Goal: Task Accomplishment & Management: Manage account settings

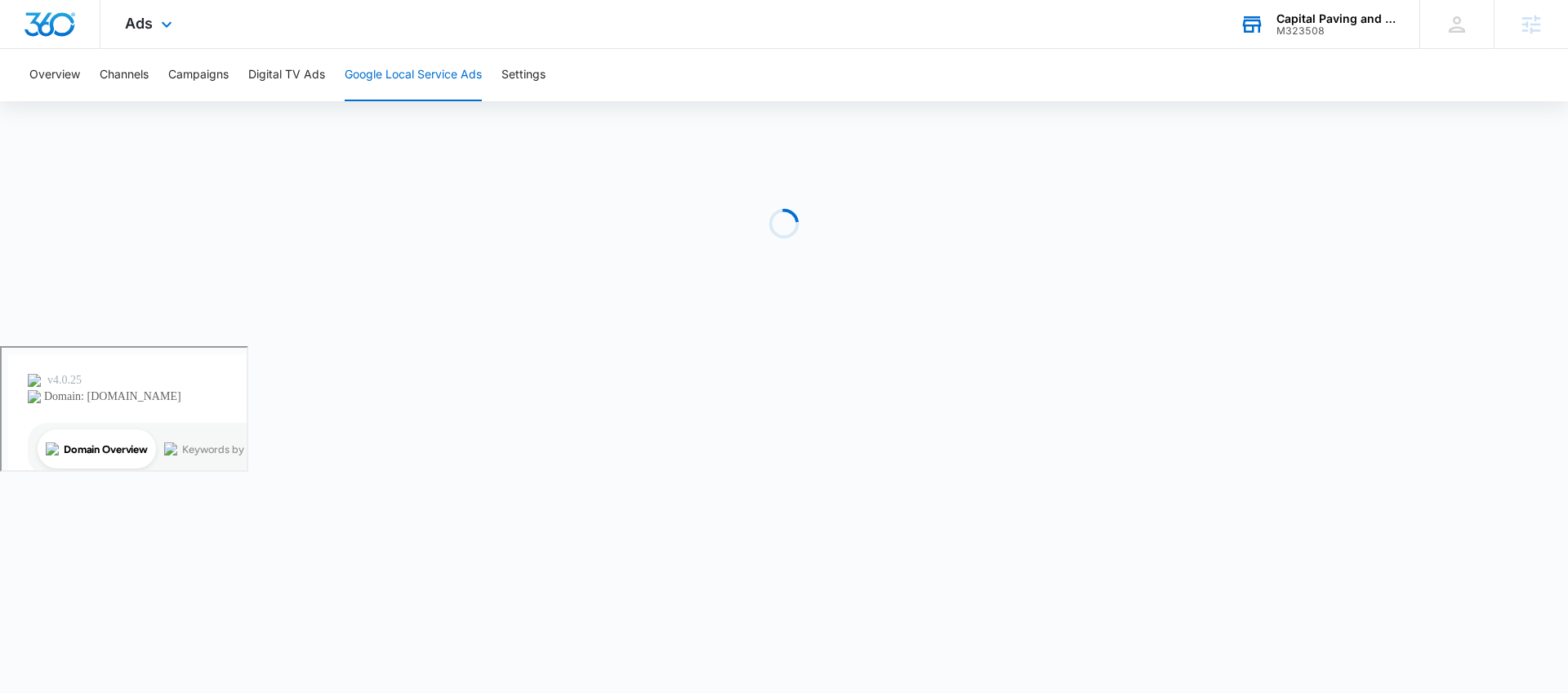
click at [1309, 28] on div "M323508" at bounding box center [1336, 31] width 119 height 12
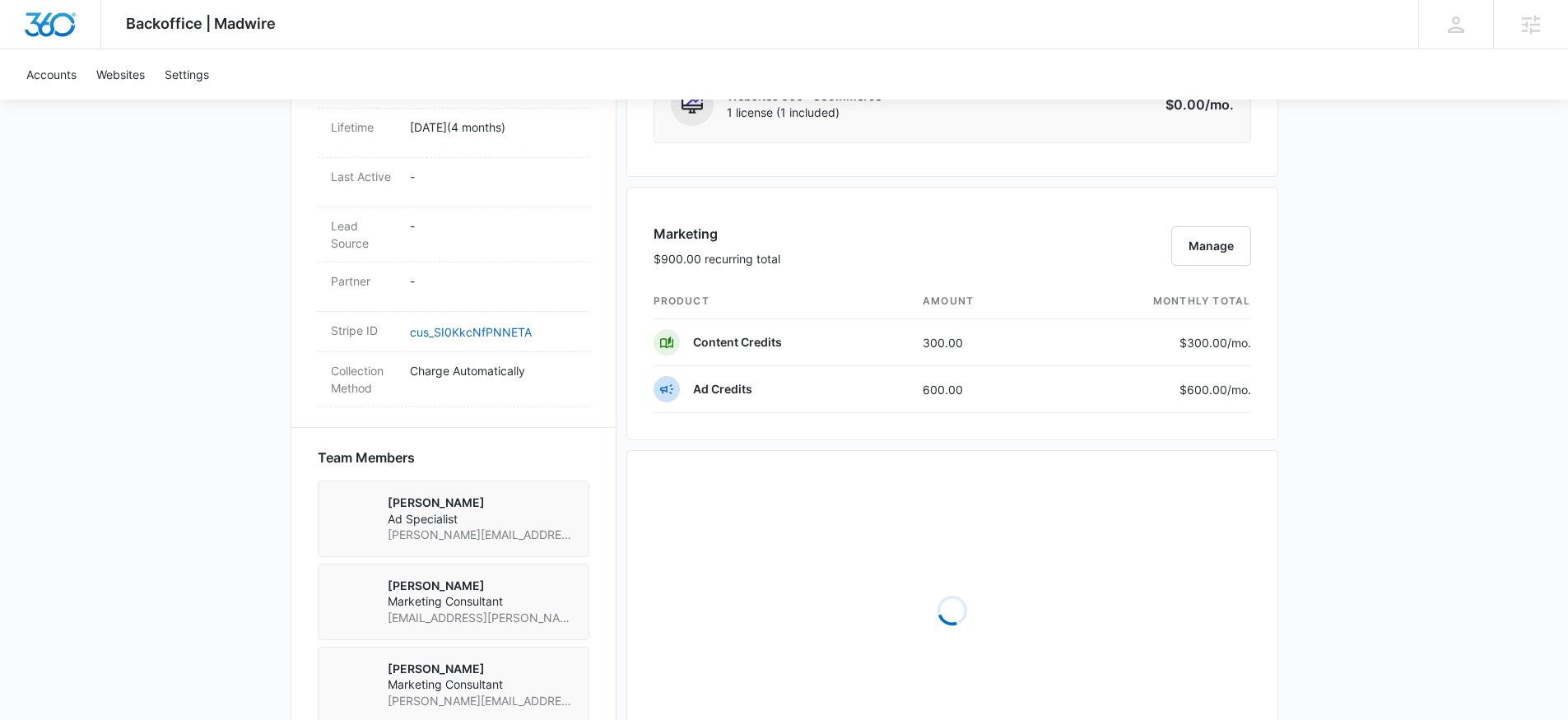
scroll to position [1502, 0]
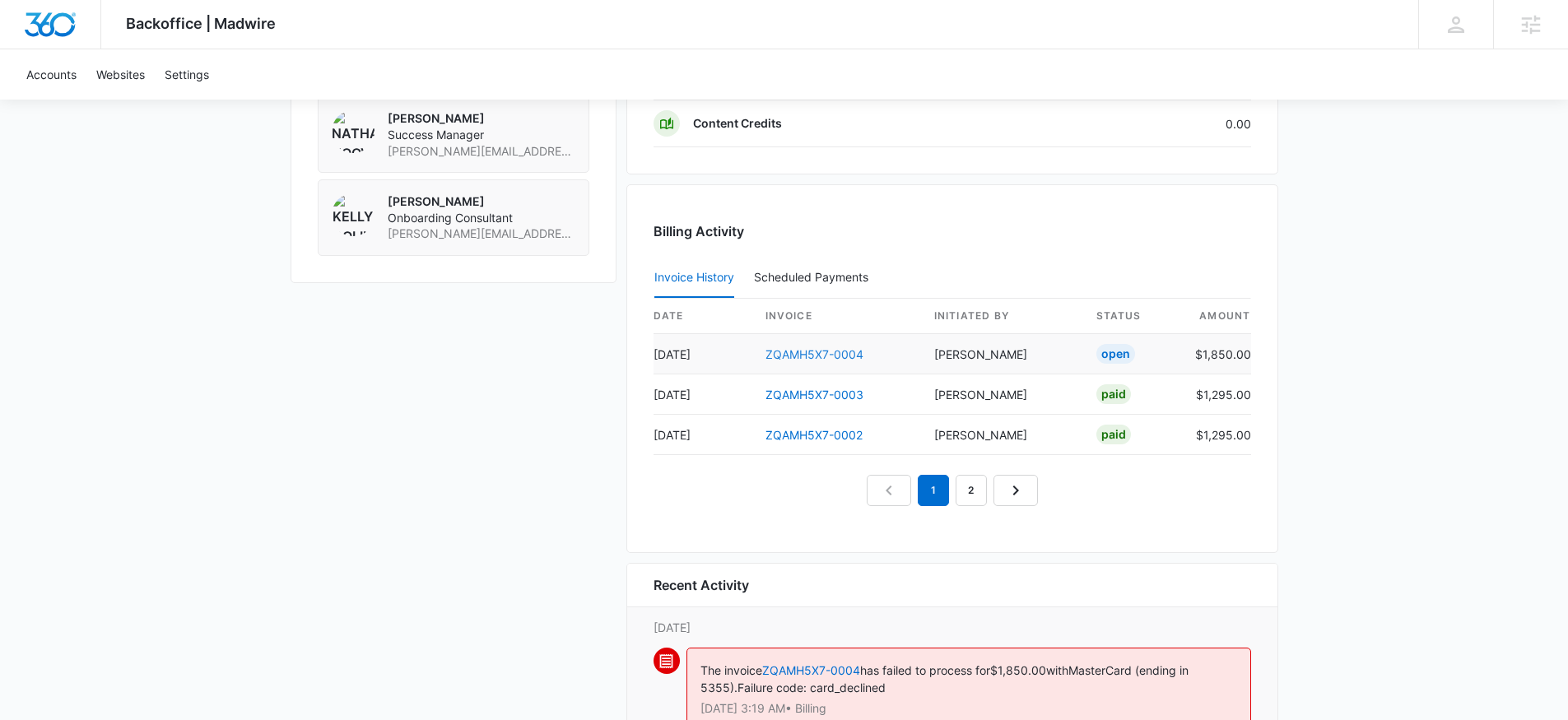
click at [817, 354] on link "ZQAMH5X7-0004" at bounding box center [814, 354] width 98 height 14
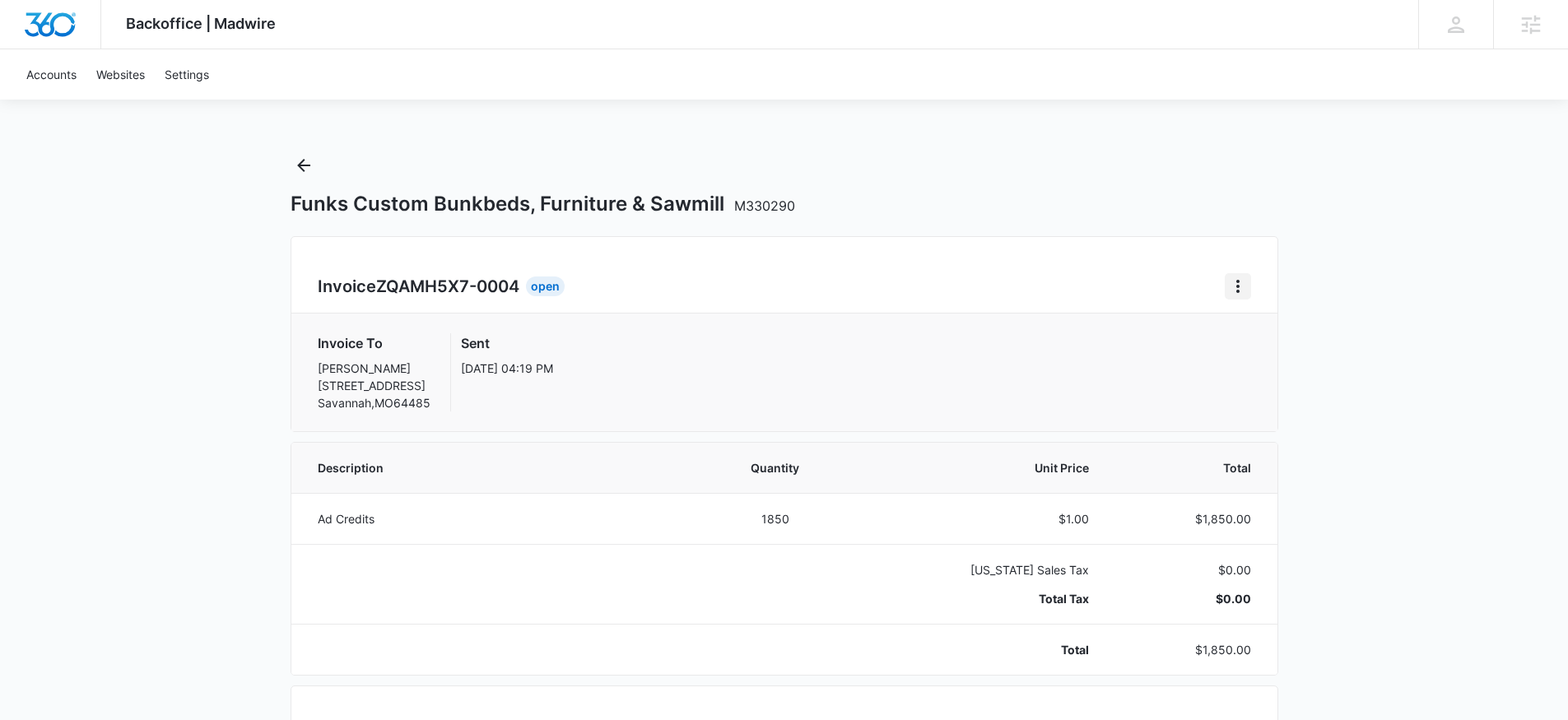
click at [1242, 290] on icon "Home" at bounding box center [1238, 286] width 20 height 20
click at [965, 296] on div "Invoice ZQAMH5X7-0004 Open Download Invoice" at bounding box center [784, 286] width 933 height 26
drag, startPoint x: 318, startPoint y: 287, endPoint x: 530, endPoint y: 291, distance: 212.0
click at [530, 291] on div "Invoice ZQAMH5X7-0004 Open" at bounding box center [444, 286] width 253 height 26
copy h2 "Invoice ZQAMH5X7-0004"
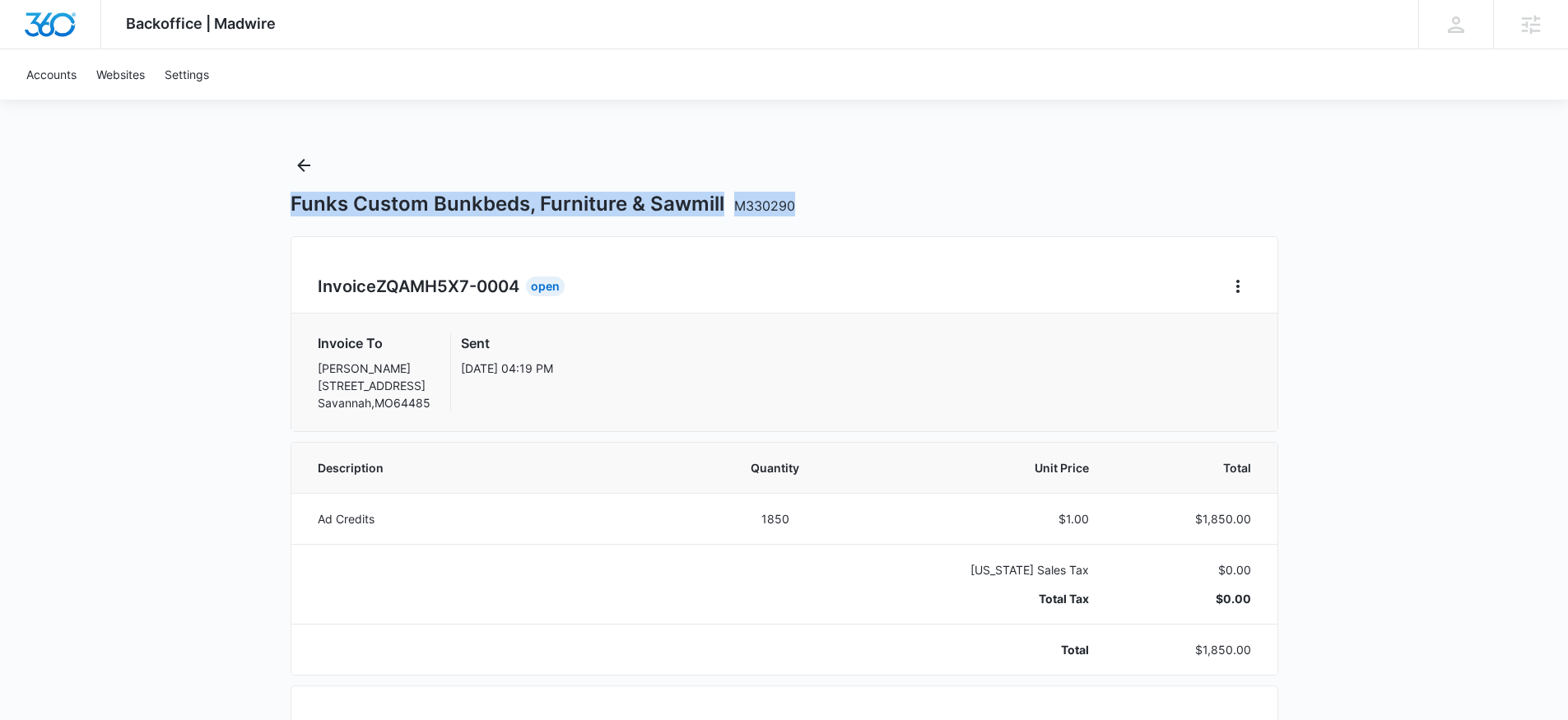
drag, startPoint x: 347, startPoint y: 204, endPoint x: 869, endPoint y: 196, distance: 522.1
copy h1 "Funks Custom Bunkbeds, Furniture & Sawmill M330290"
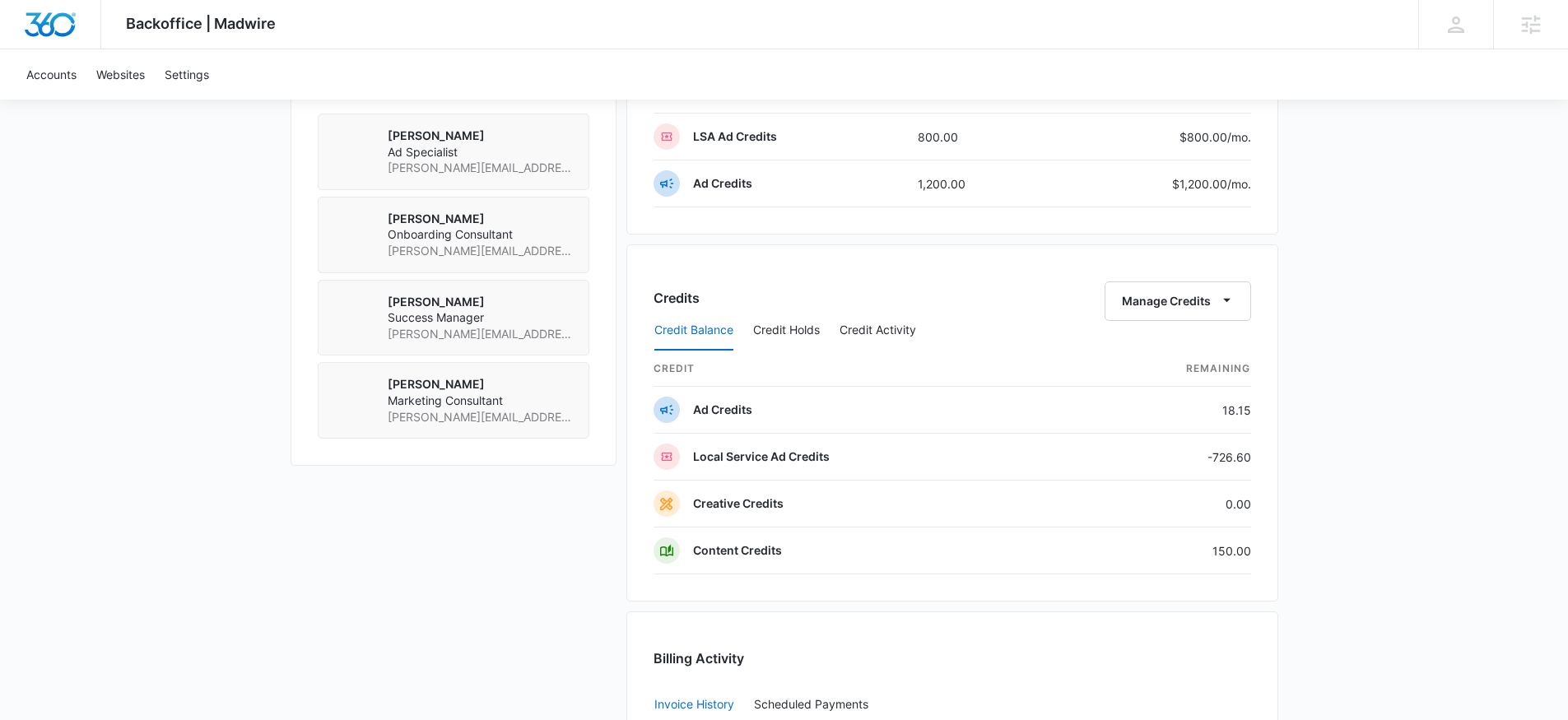
scroll to position [1250, 0]
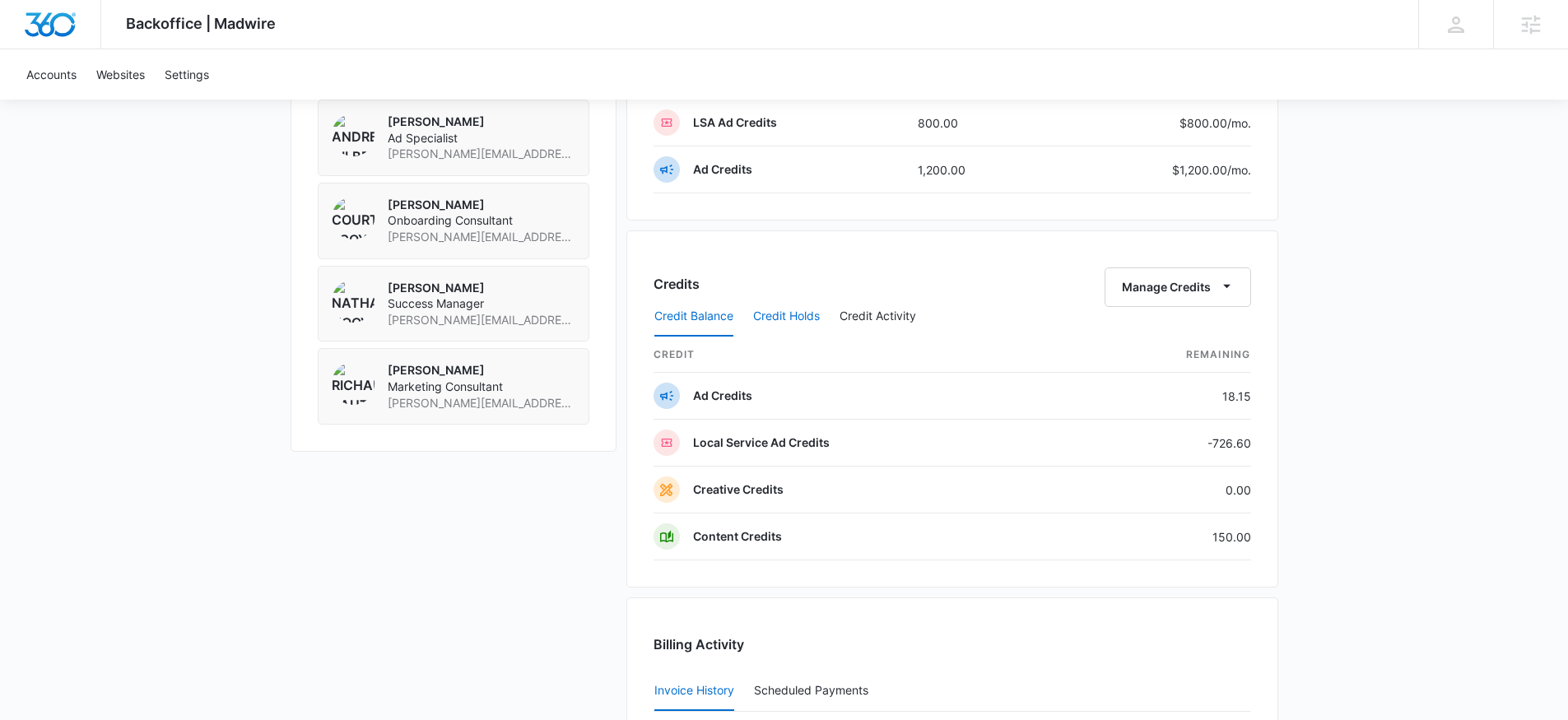
click at [791, 315] on button "Credit Holds" at bounding box center [786, 317] width 66 height 39
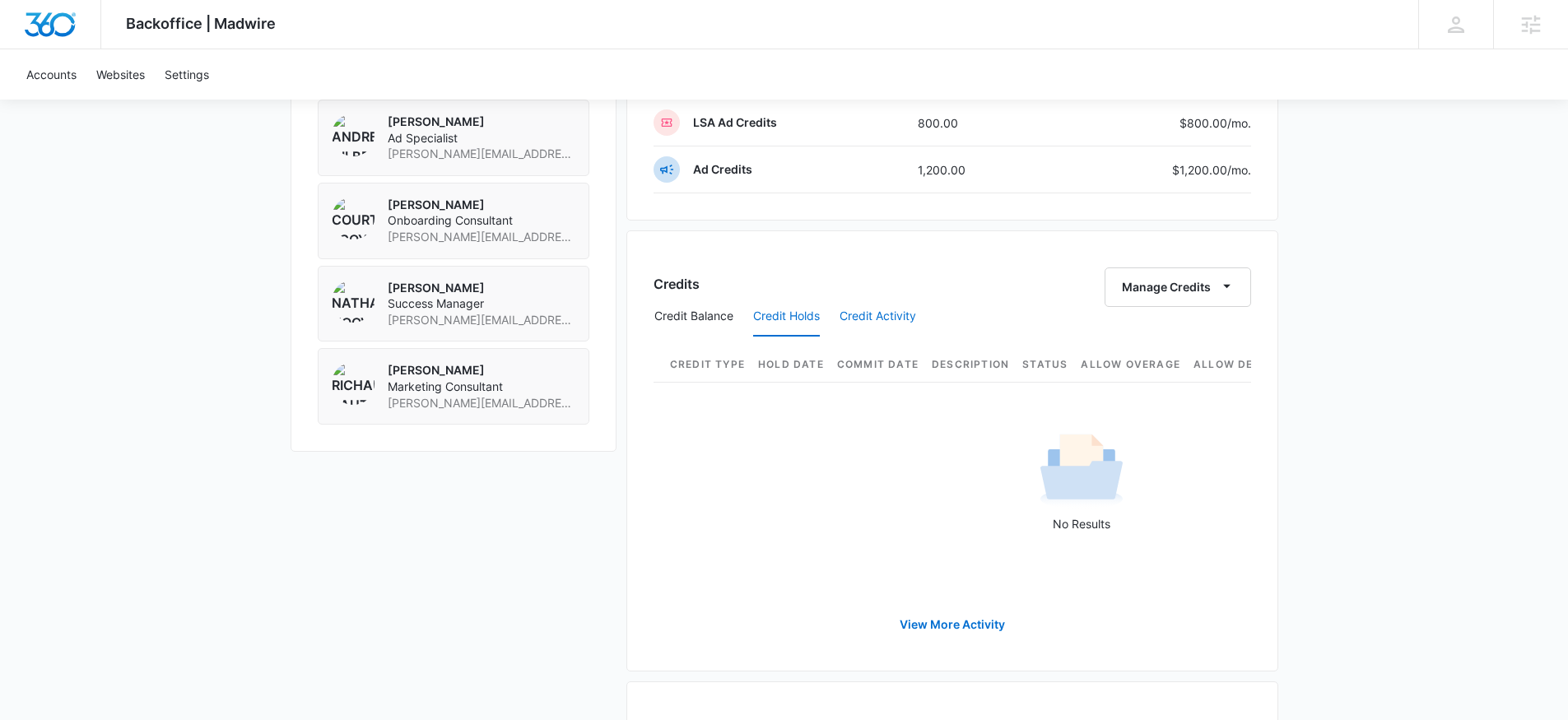
click at [884, 318] on button "Credit Activity" at bounding box center [877, 317] width 76 height 39
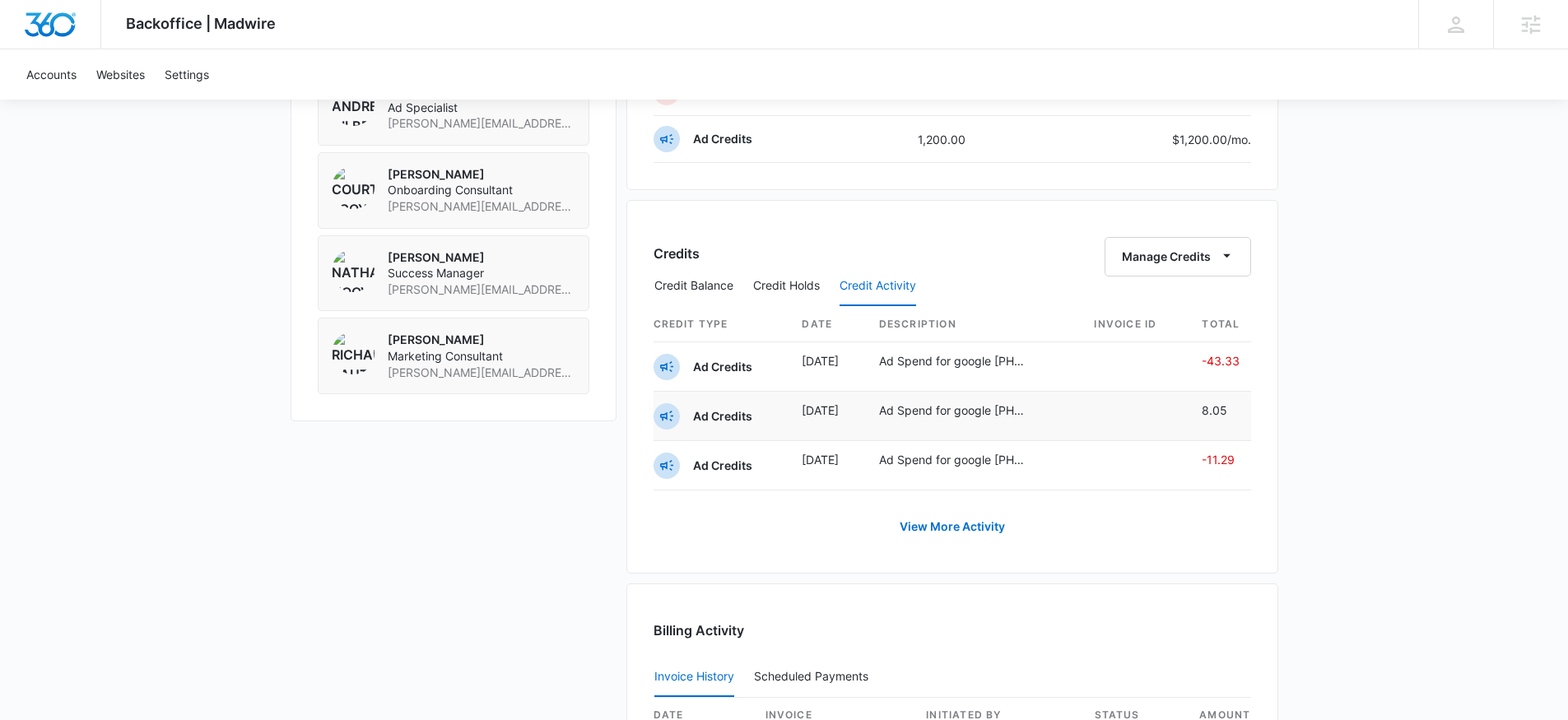
scroll to position [1263, 0]
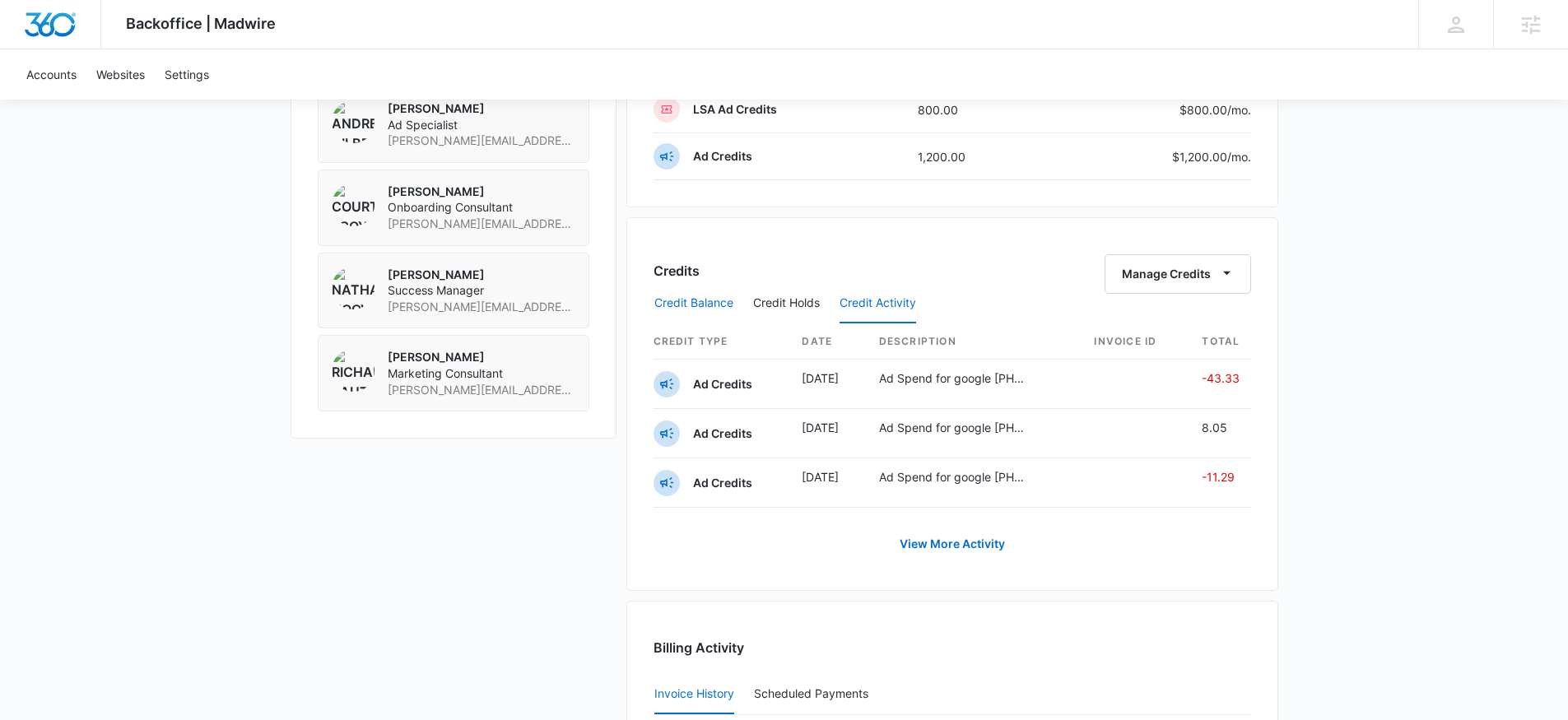
click at [696, 297] on button "Credit Balance" at bounding box center [694, 304] width 79 height 39
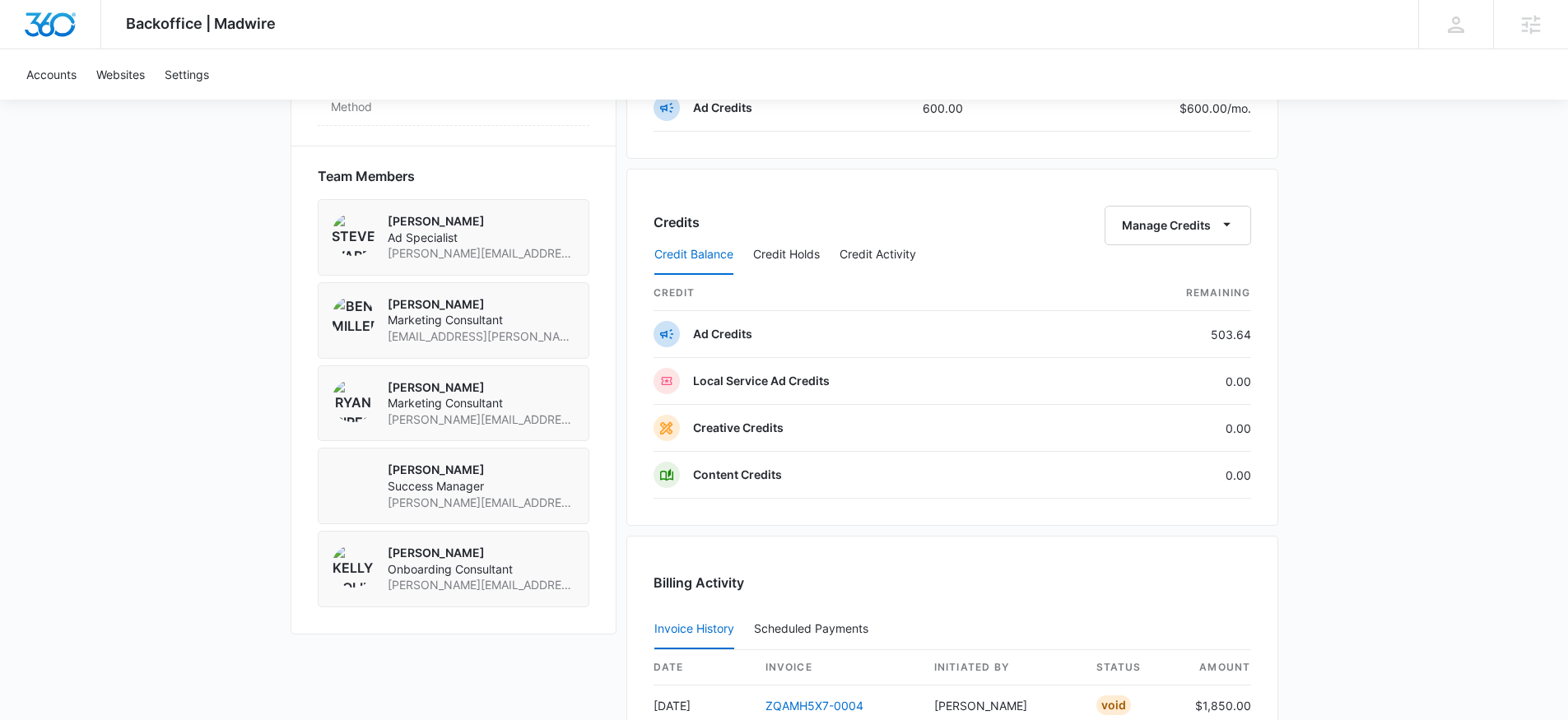
scroll to position [1492, 0]
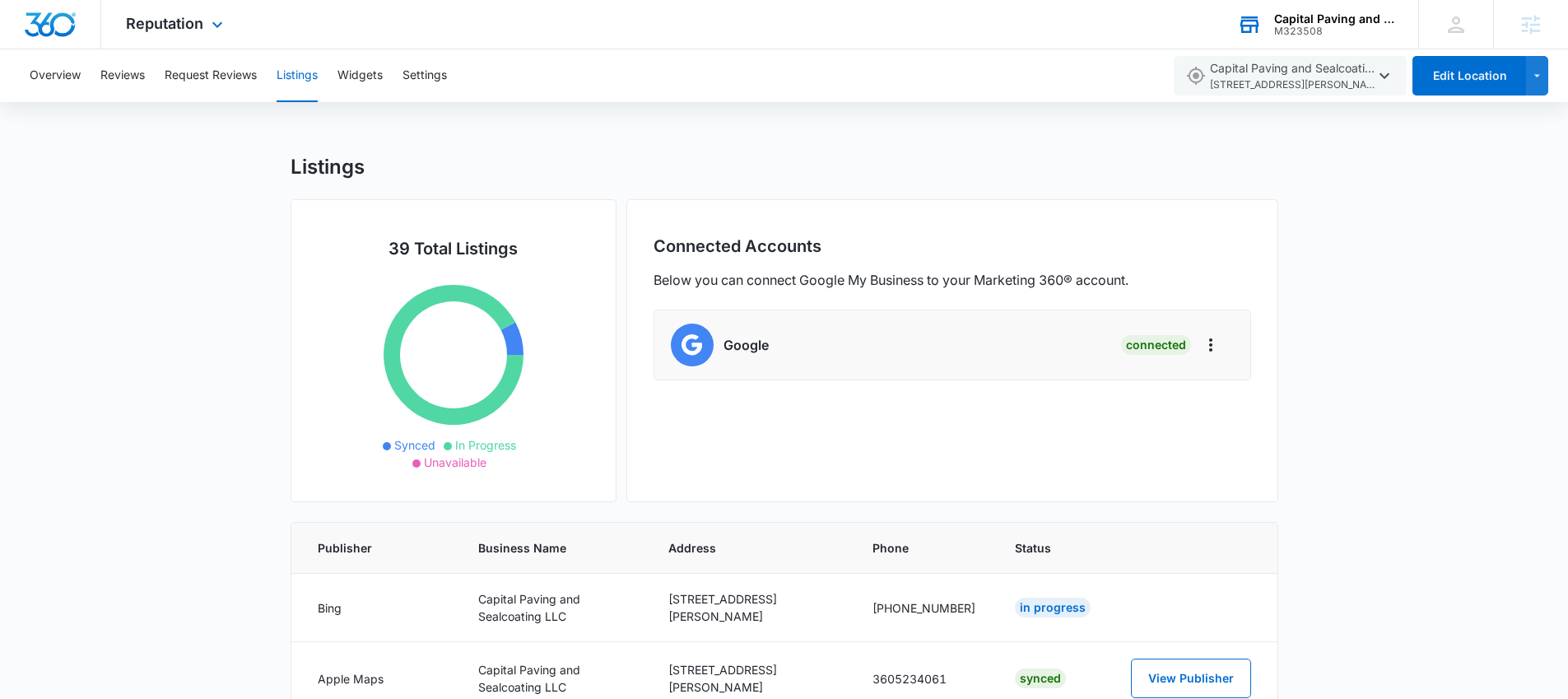
click at [1311, 25] on div "M323508" at bounding box center [1334, 31] width 120 height 12
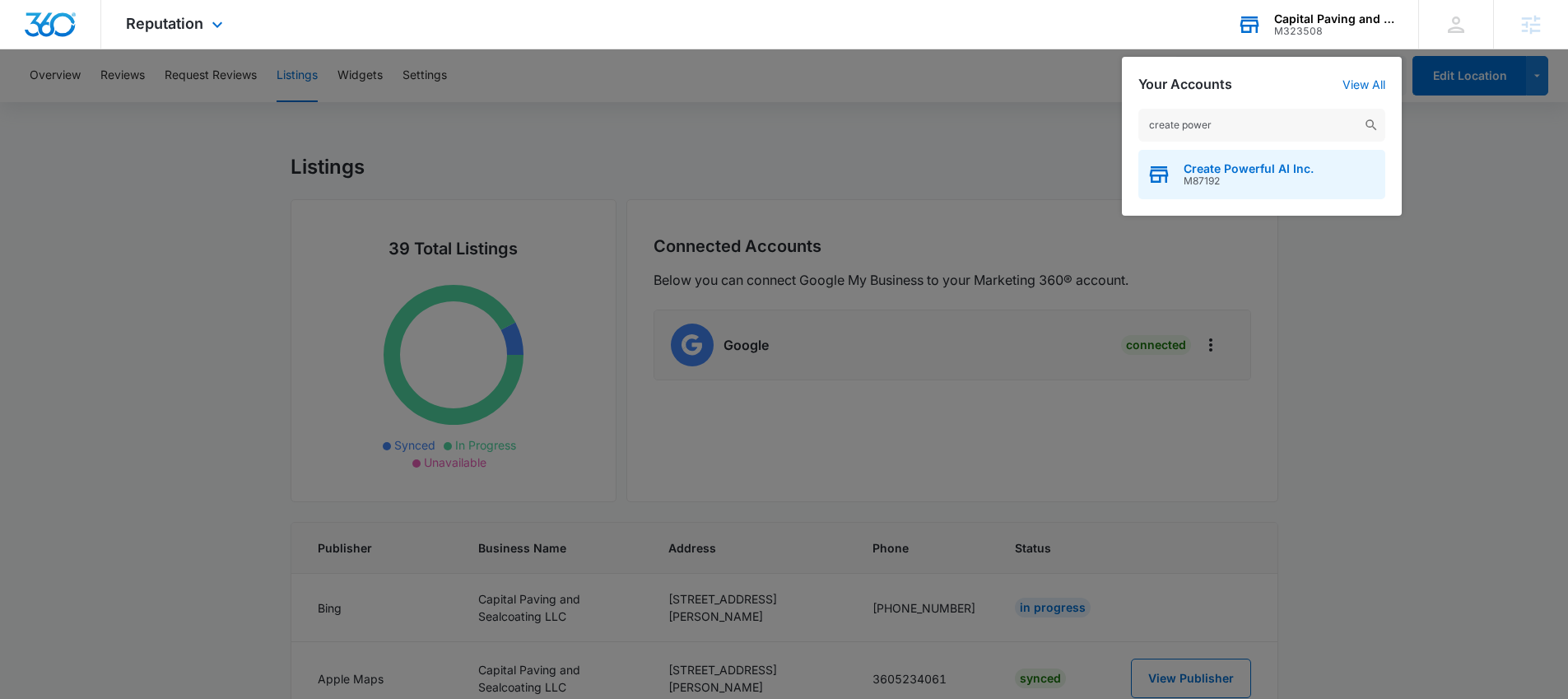
type input "create power"
click at [1269, 175] on span "M87192" at bounding box center [1248, 181] width 130 height 12
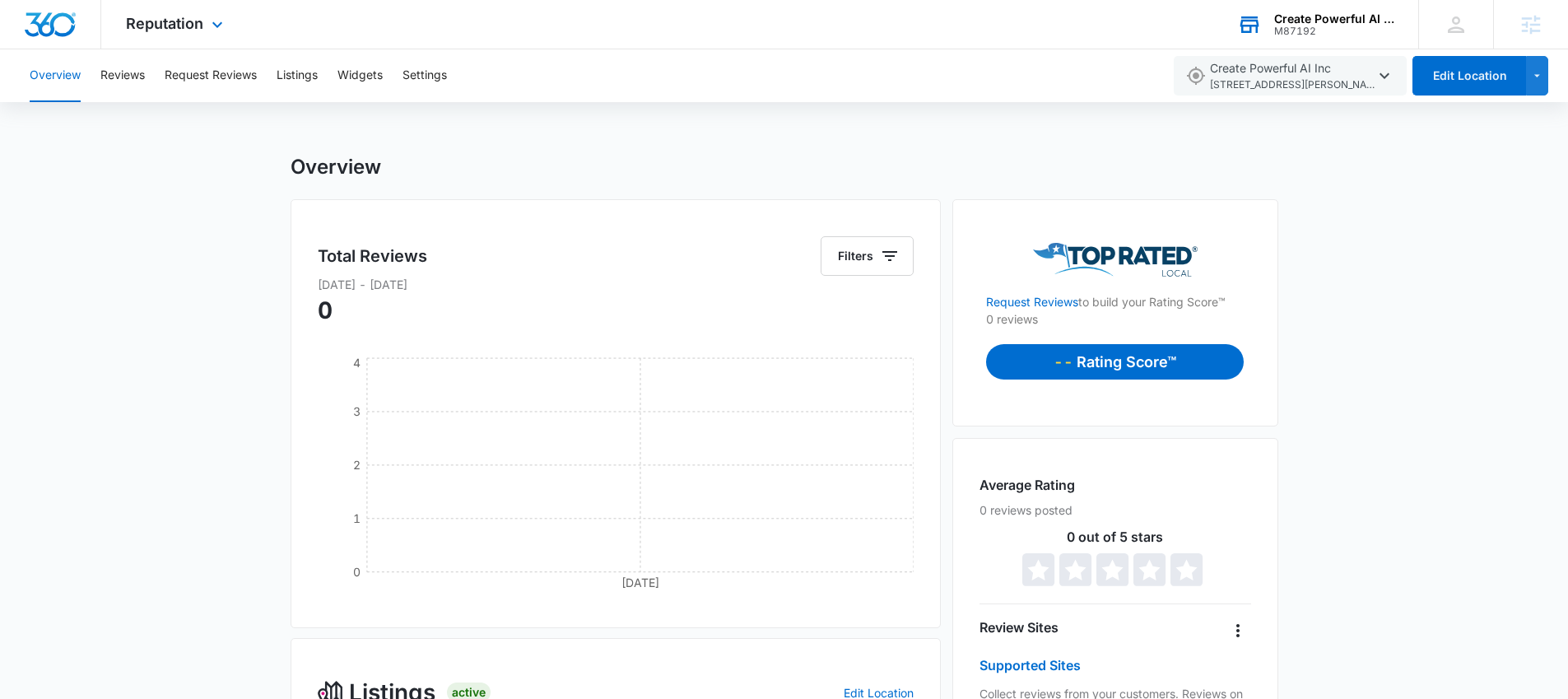
click at [1226, 164] on div "Overview" at bounding box center [784, 166] width 988 height 24
click at [1297, 28] on div "M87192" at bounding box center [1334, 31] width 120 height 12
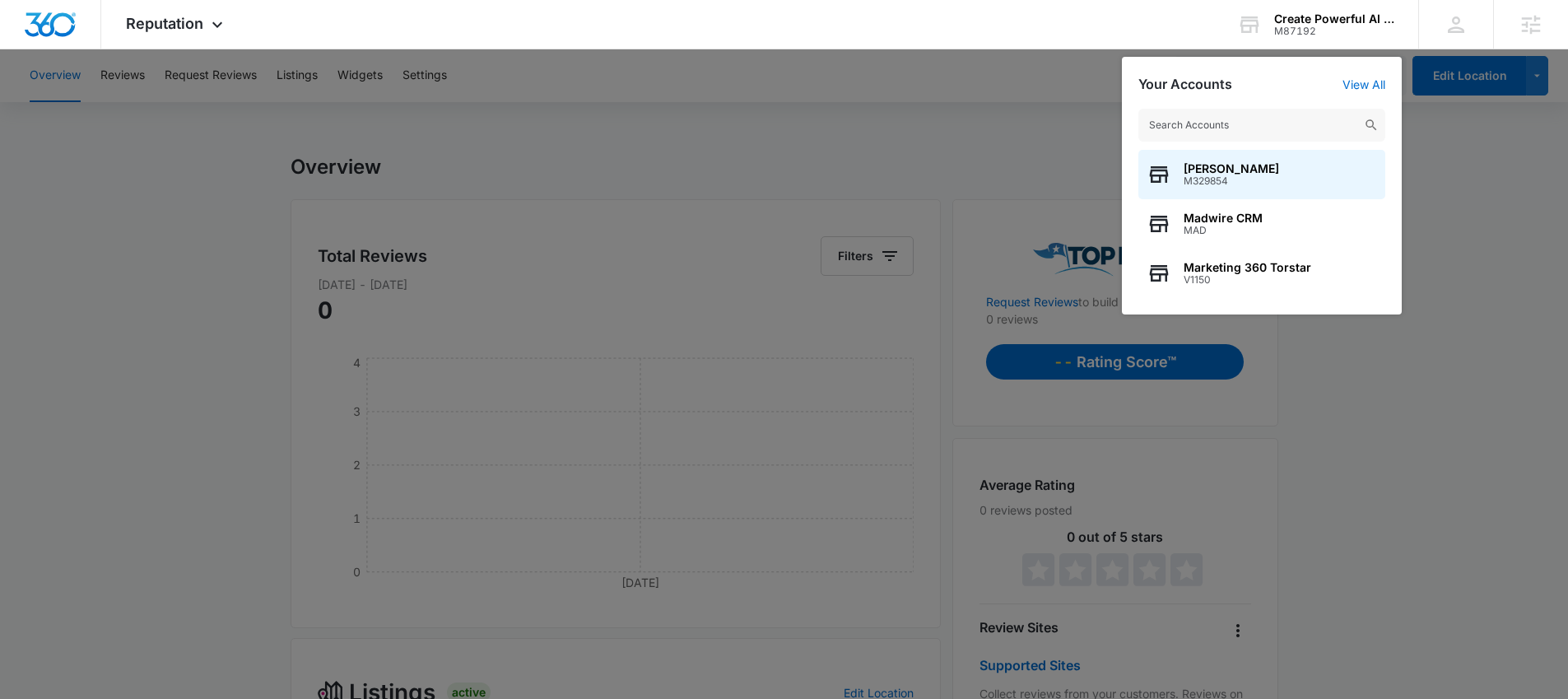
click at [983, 113] on div at bounding box center [784, 349] width 1568 height 699
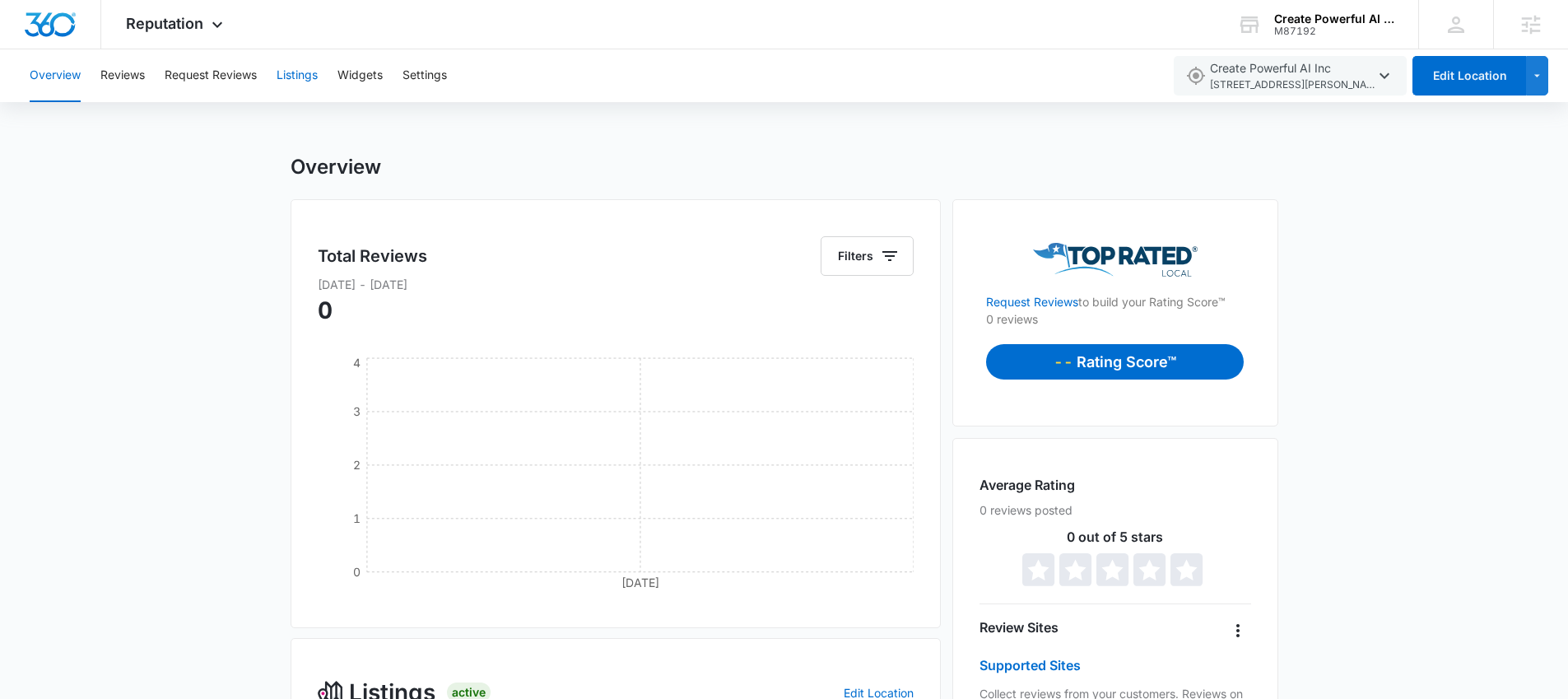
click at [304, 76] on button "Listings" at bounding box center [297, 76] width 41 height 53
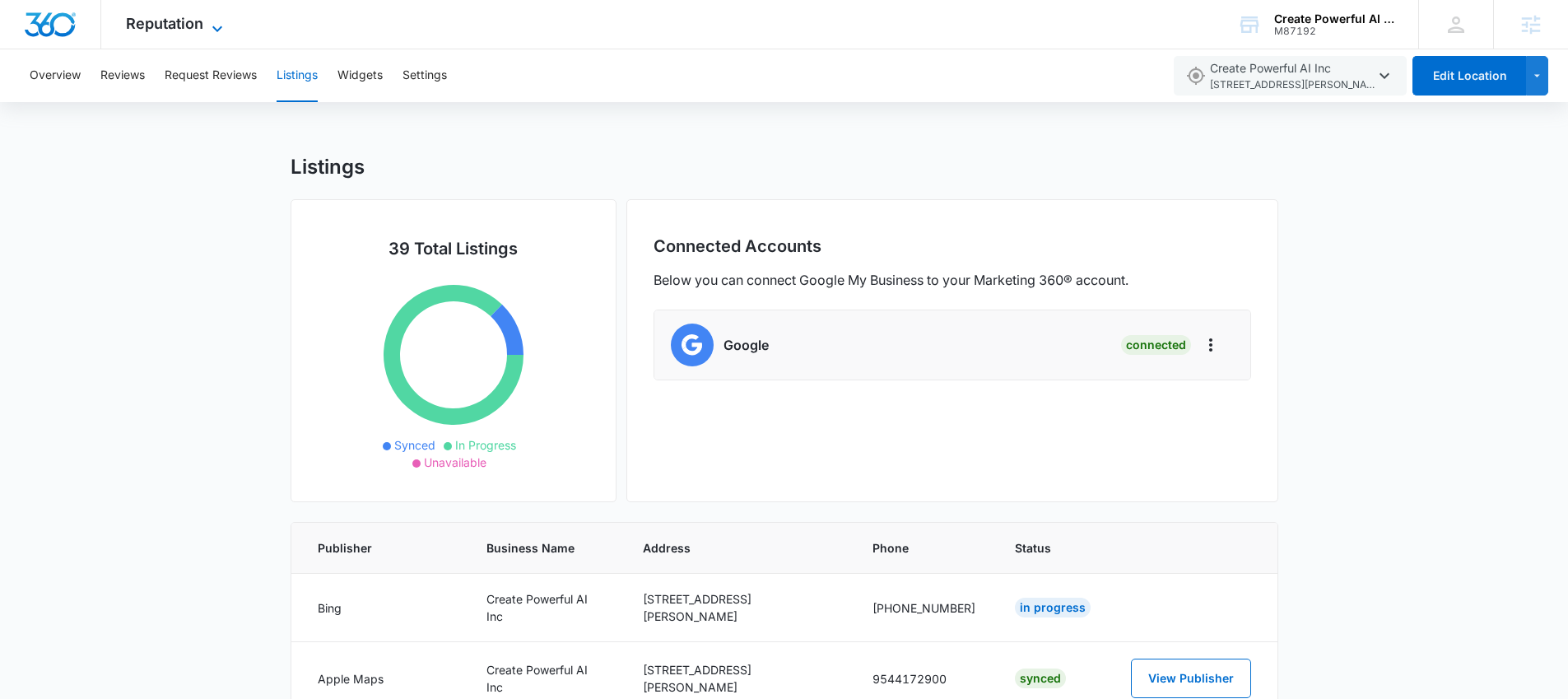
click at [183, 25] on span "Reputation" at bounding box center [164, 23] width 77 height 18
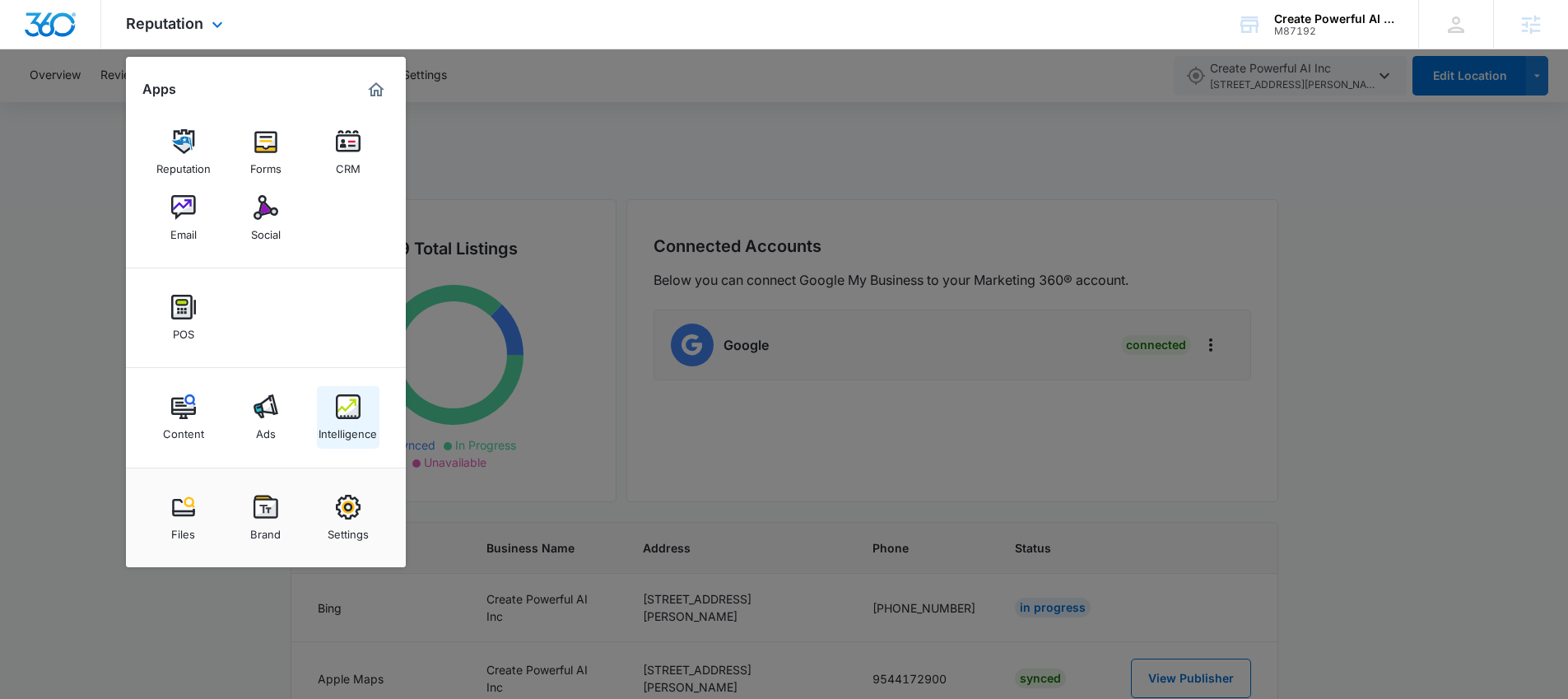
click at [344, 409] on img at bounding box center [348, 406] width 24 height 24
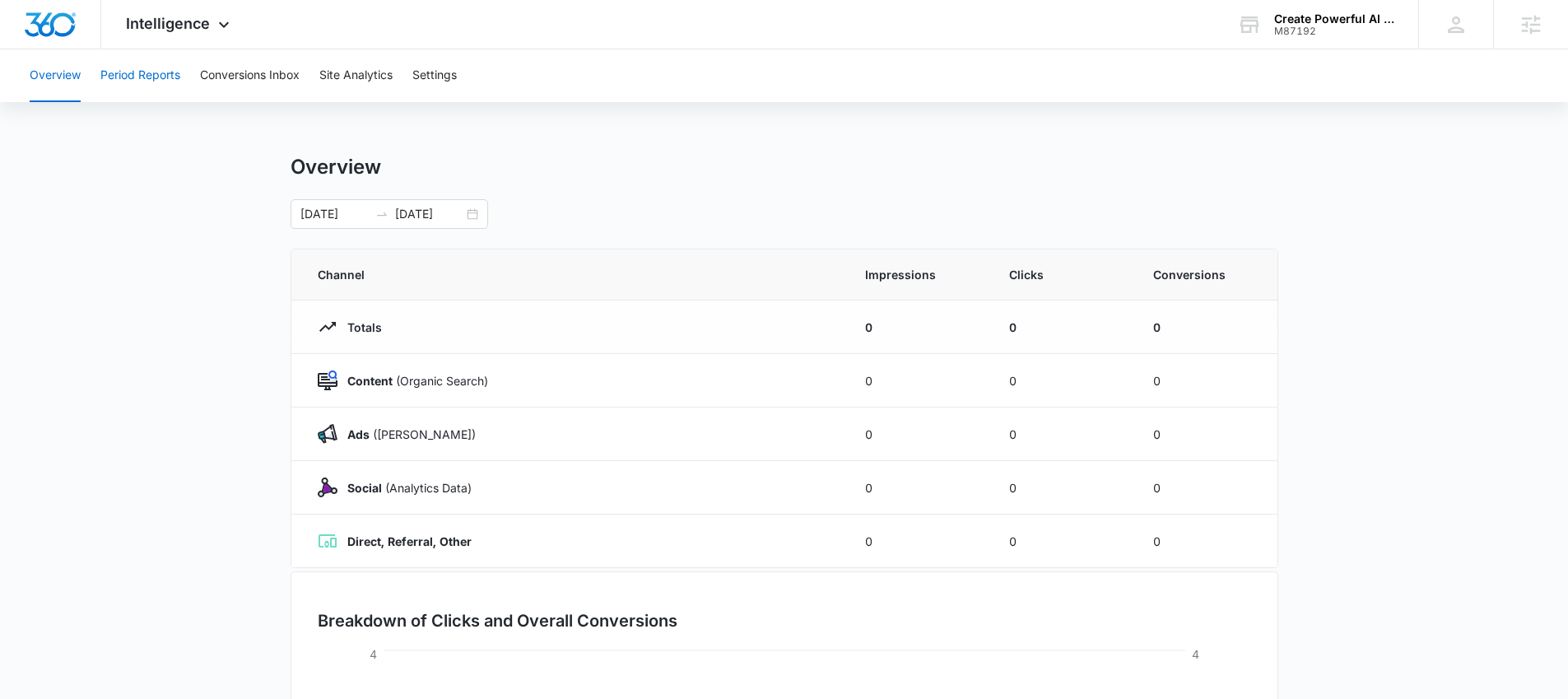
click at [165, 79] on button "Period Reports" at bounding box center [141, 76] width 80 height 53
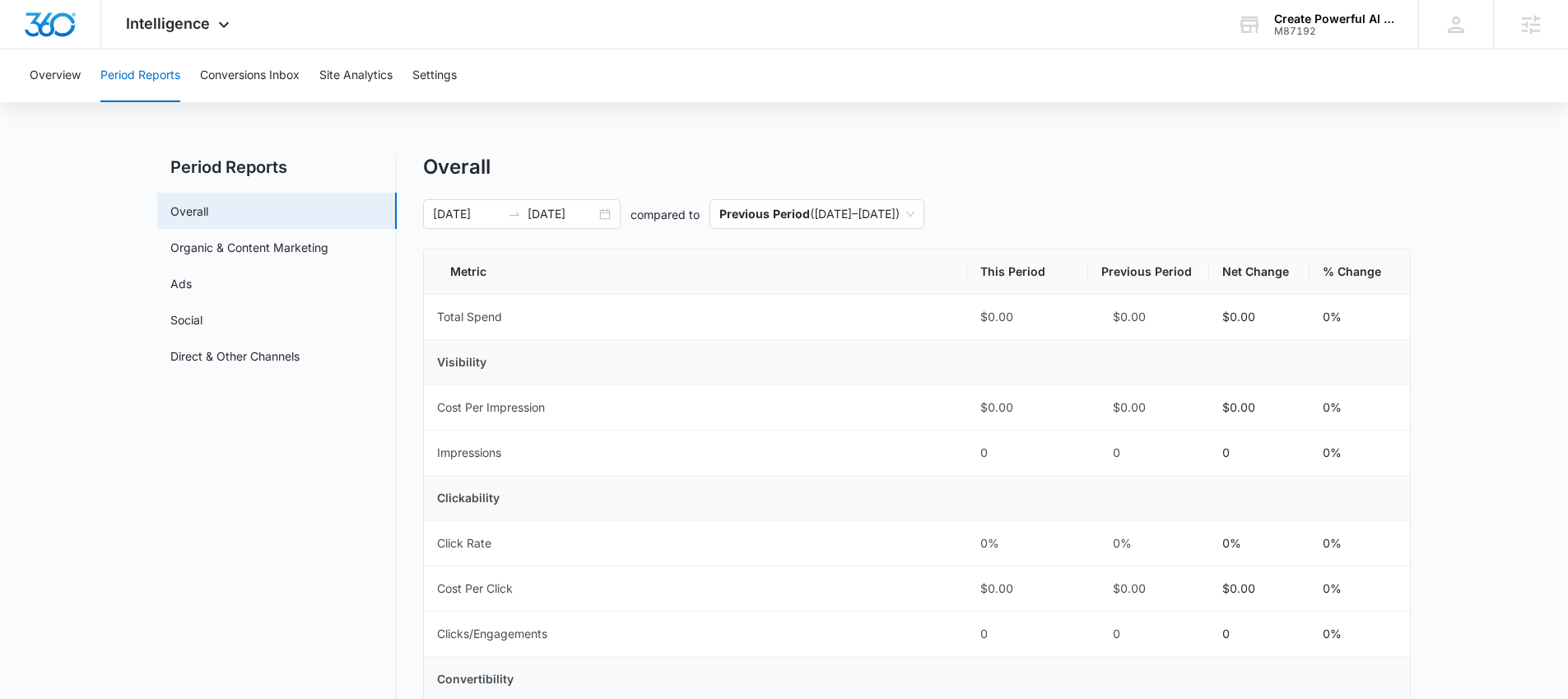
click at [82, 63] on div "Overview Period Reports Conversions Inbox Site Analytics Settings" at bounding box center [784, 76] width 1528 height 53
click at [71, 70] on button "Overview" at bounding box center [55, 76] width 51 height 53
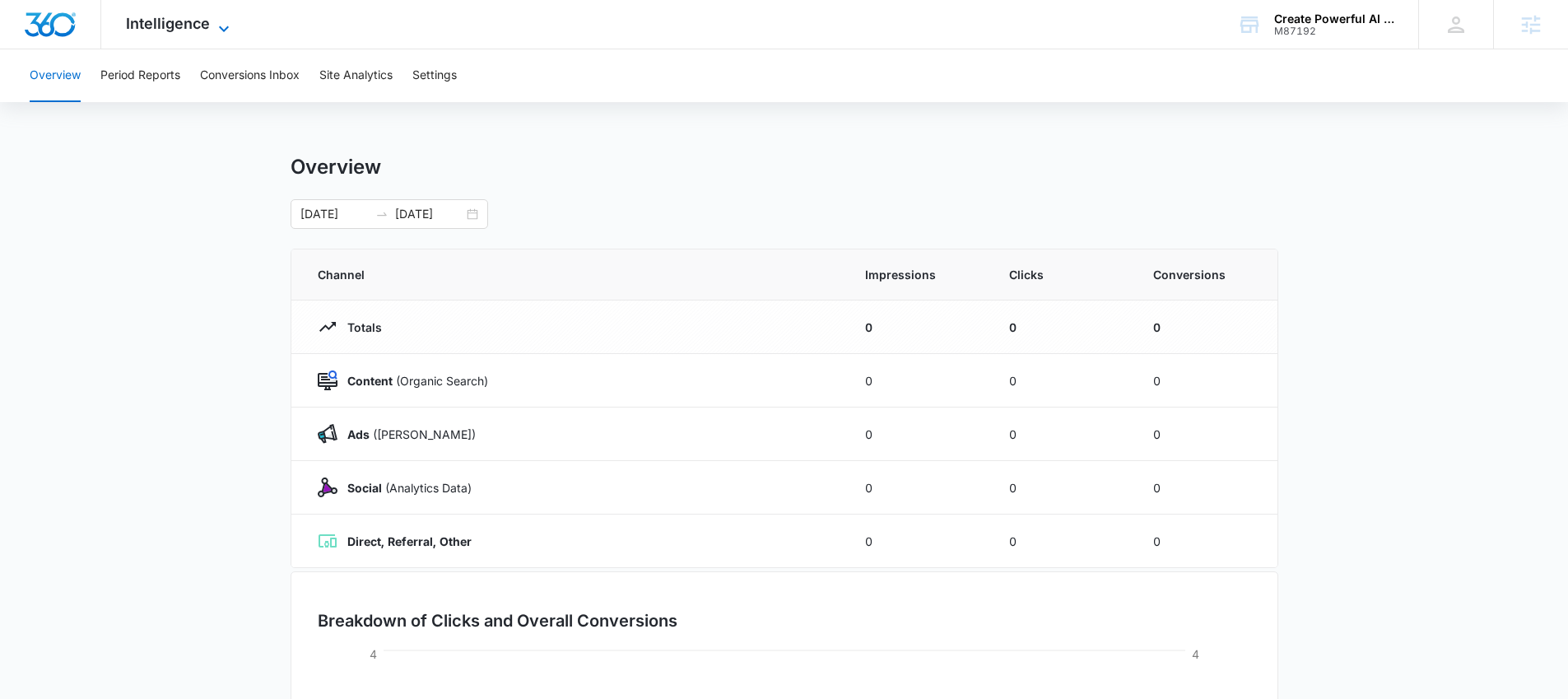
click at [134, 22] on span "Intelligence" at bounding box center [168, 23] width 84 height 18
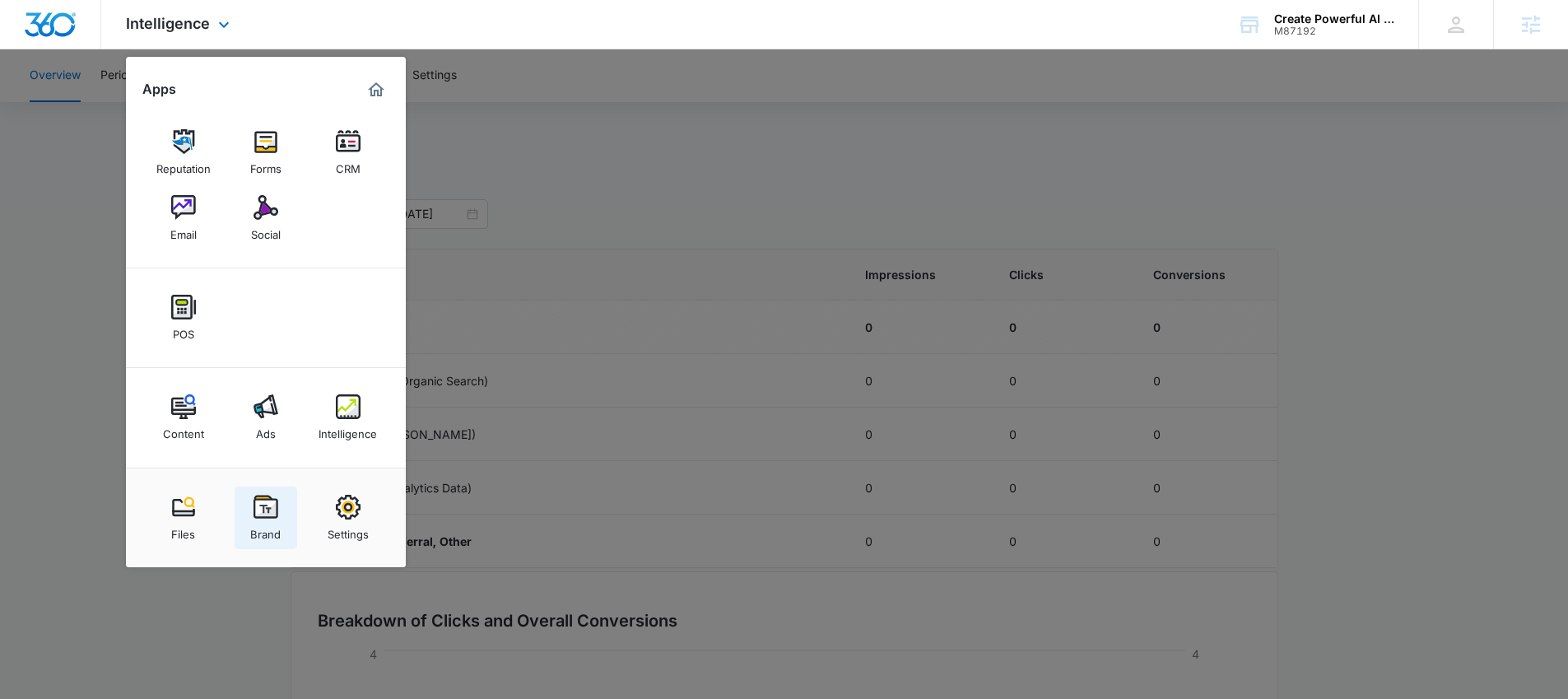
click at [260, 502] on img at bounding box center [265, 506] width 24 height 24
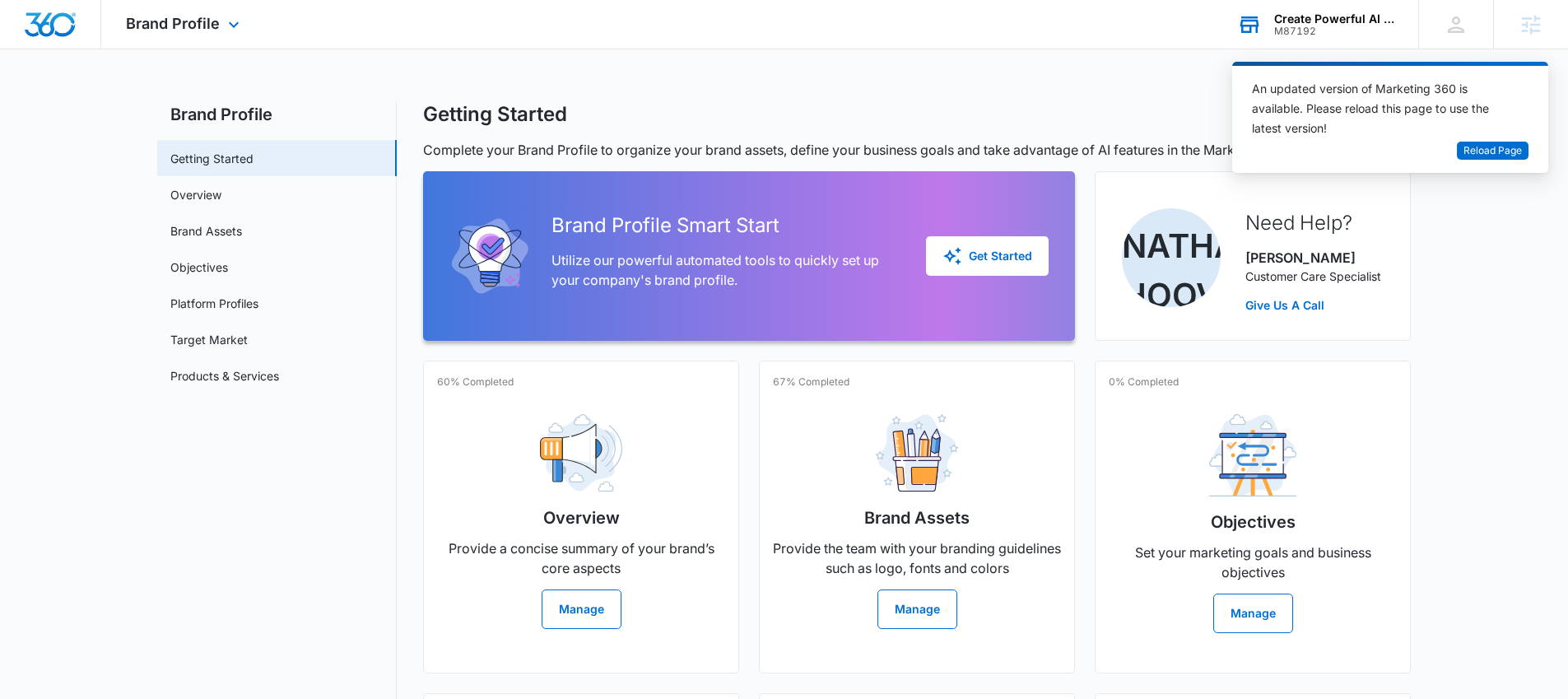
click at [1316, 19] on div "Create Powerful AI Inc." at bounding box center [1334, 19] width 120 height 13
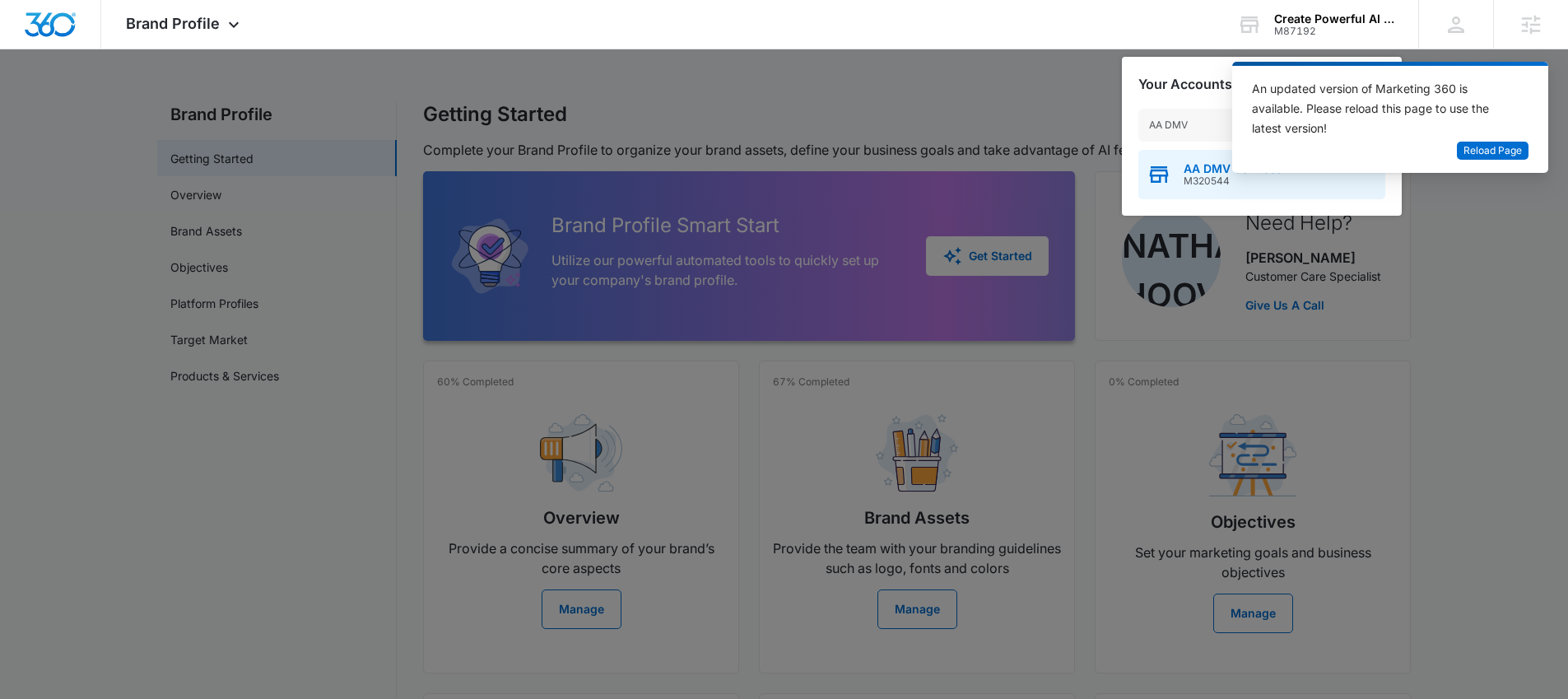
type input "AA DMV"
click at [1186, 180] on span "M320544" at bounding box center [1232, 181] width 99 height 12
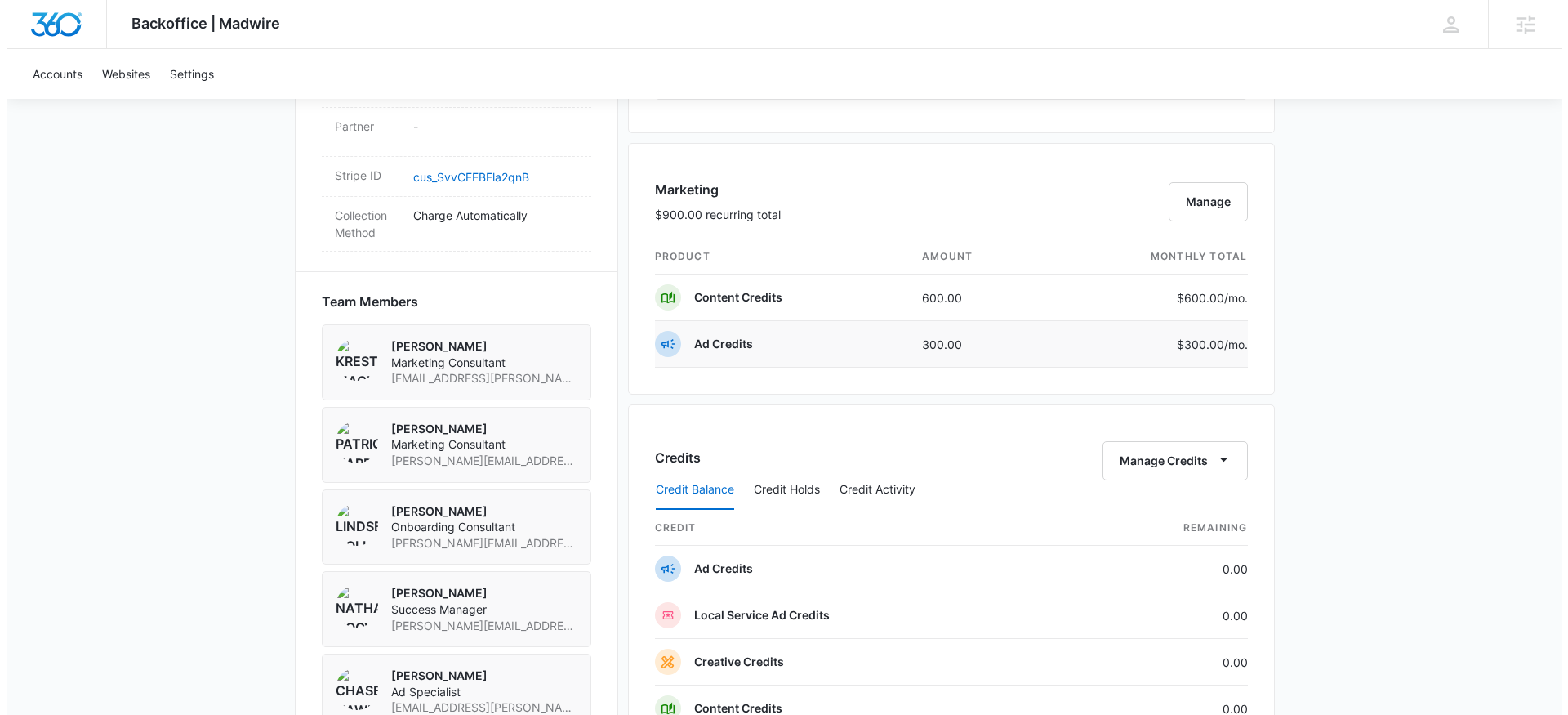
scroll to position [1006, 0]
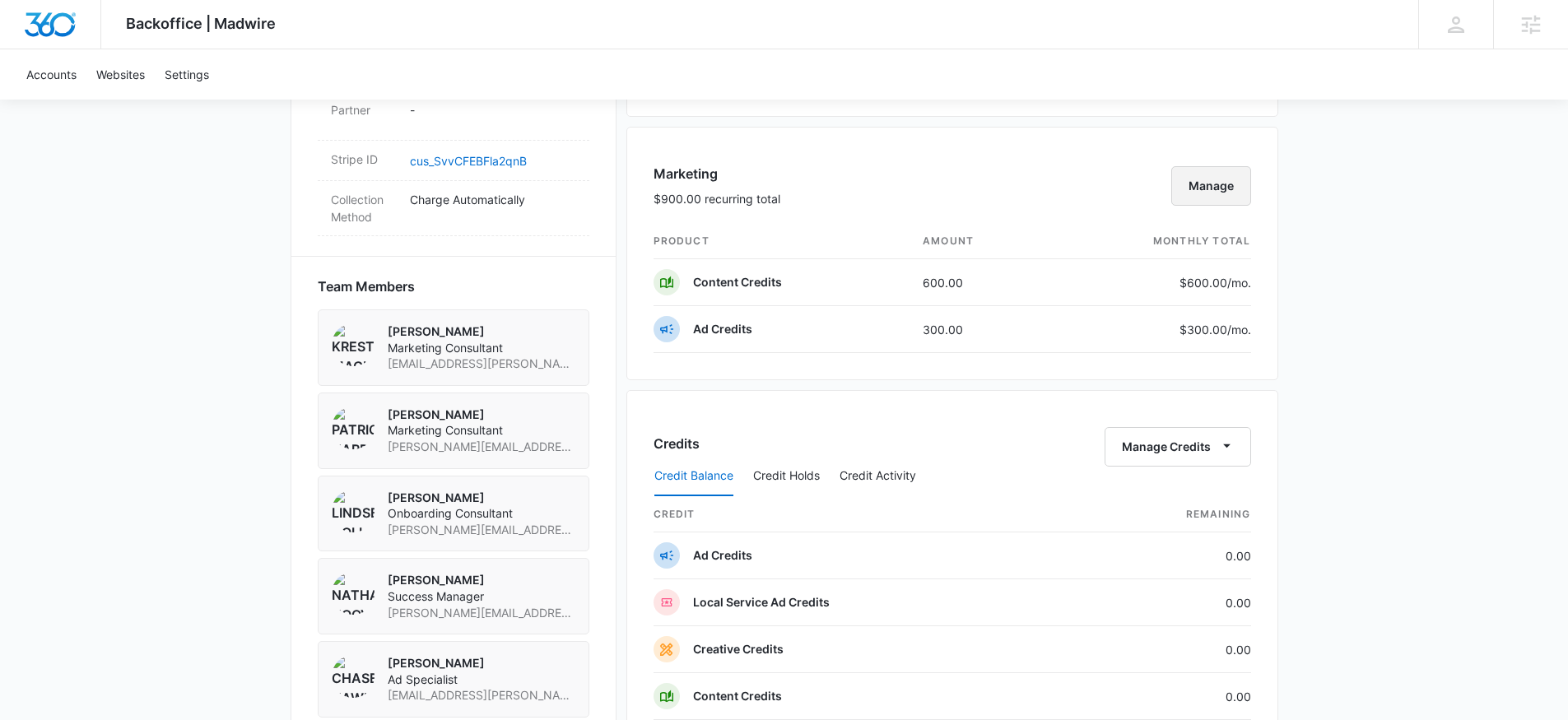
click at [1208, 191] on button "Manage" at bounding box center [1211, 186] width 80 height 39
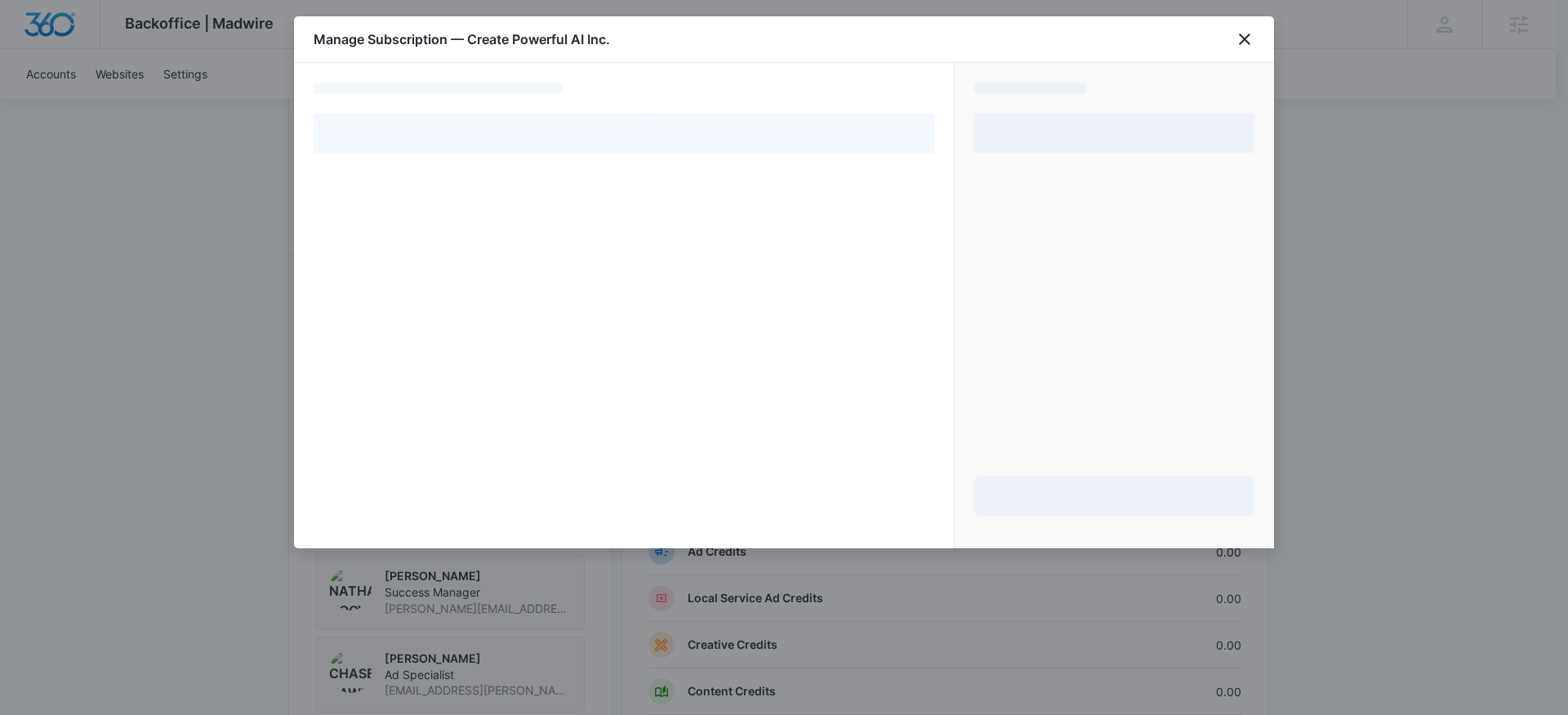
select select "pm_1S04CPA4n8RTgNjUX9LlSTm9"
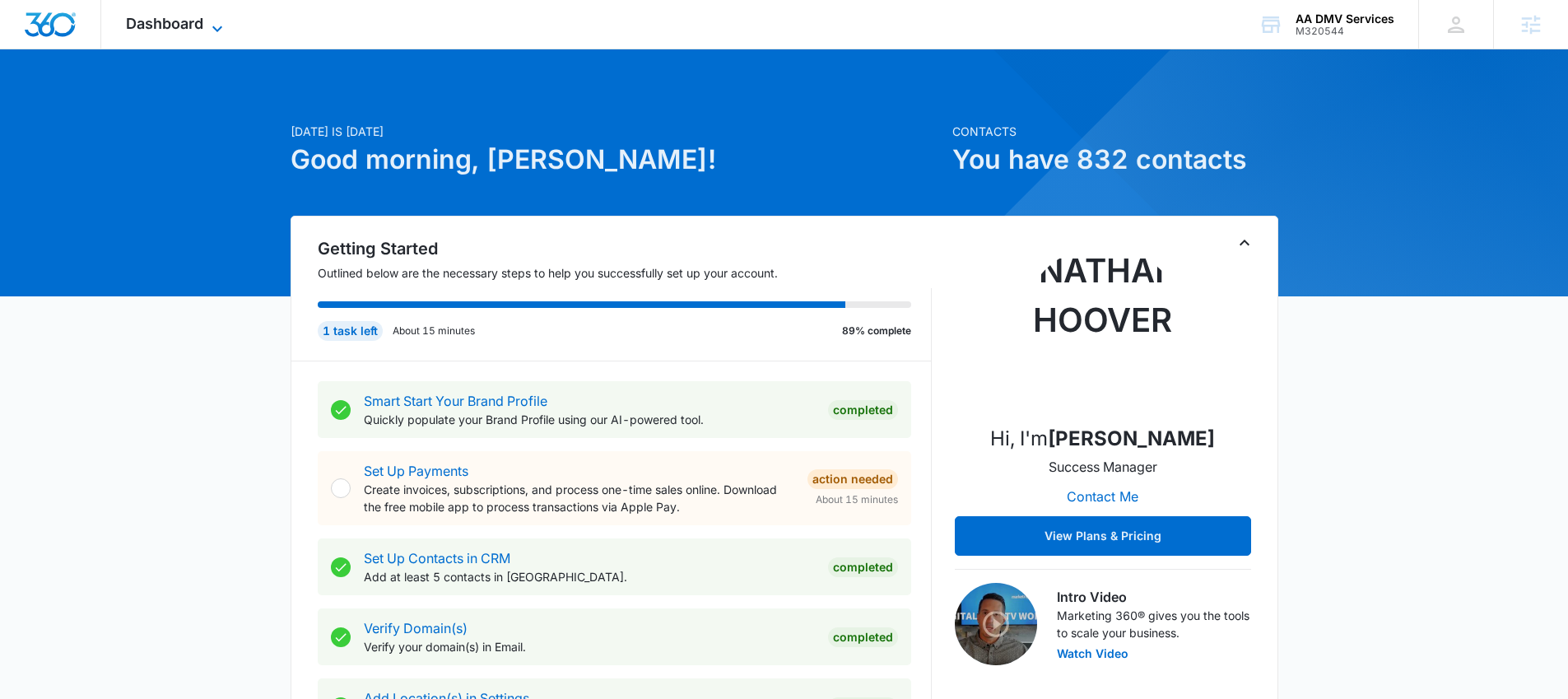
click at [172, 26] on span "Dashboard" at bounding box center [164, 23] width 77 height 18
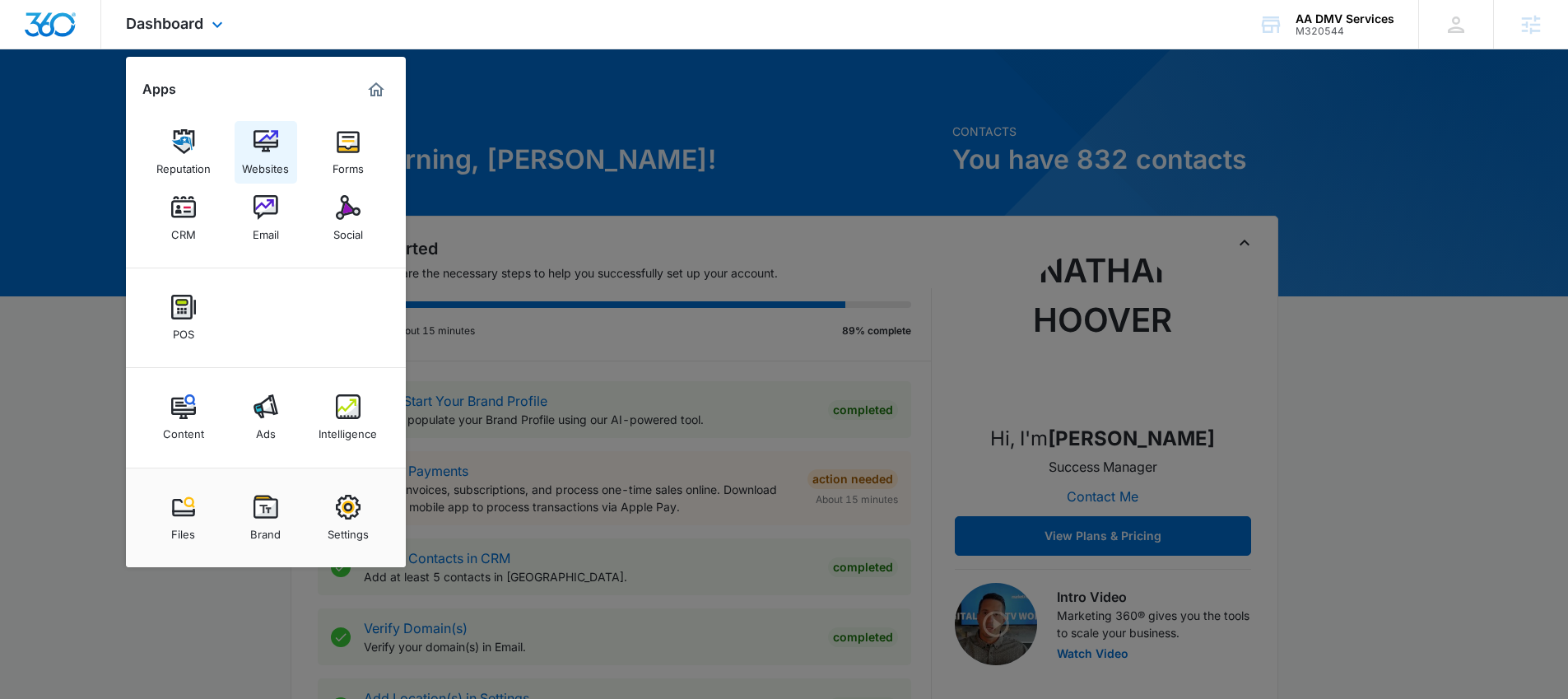
click at [261, 149] on img at bounding box center [265, 141] width 24 height 24
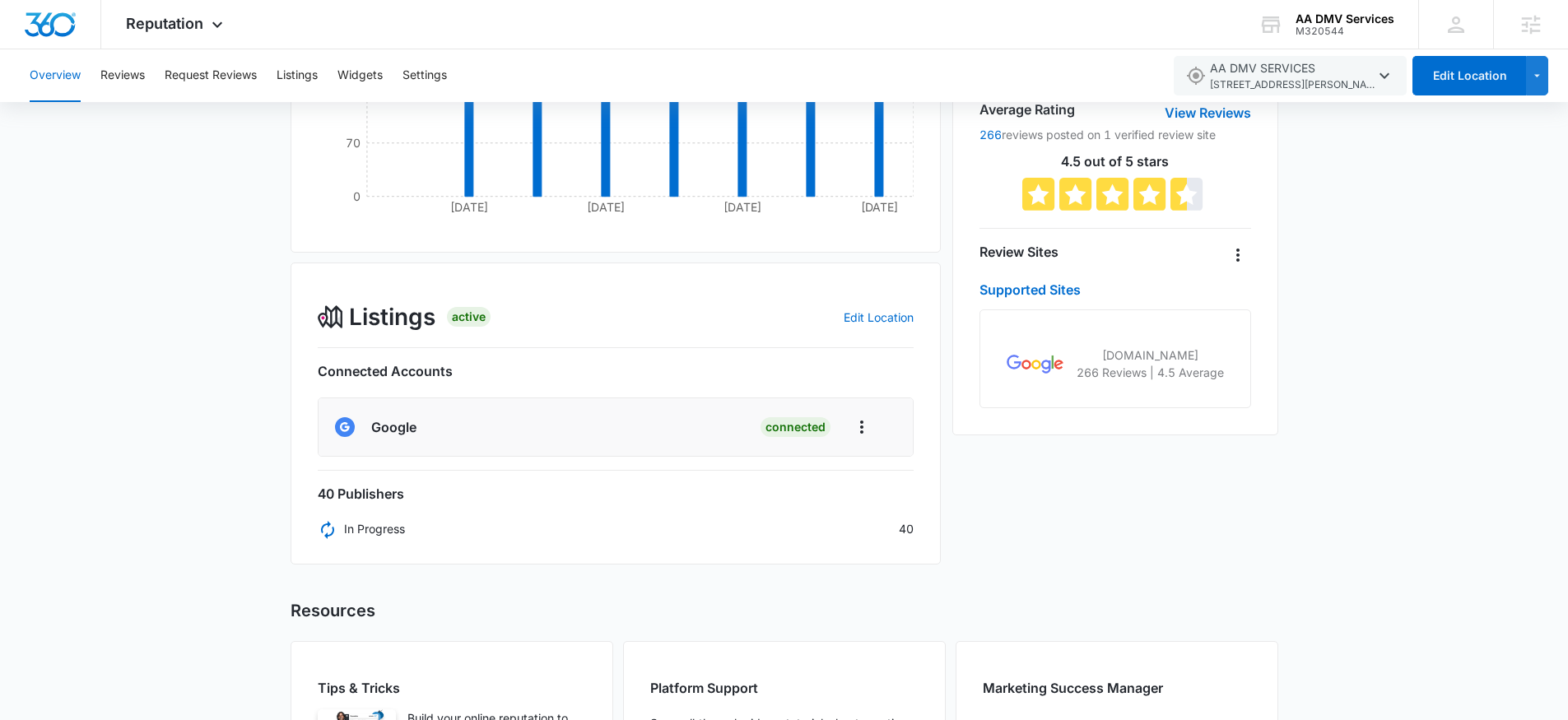
scroll to position [374, 0]
click at [307, 75] on button "Listings" at bounding box center [297, 76] width 41 height 53
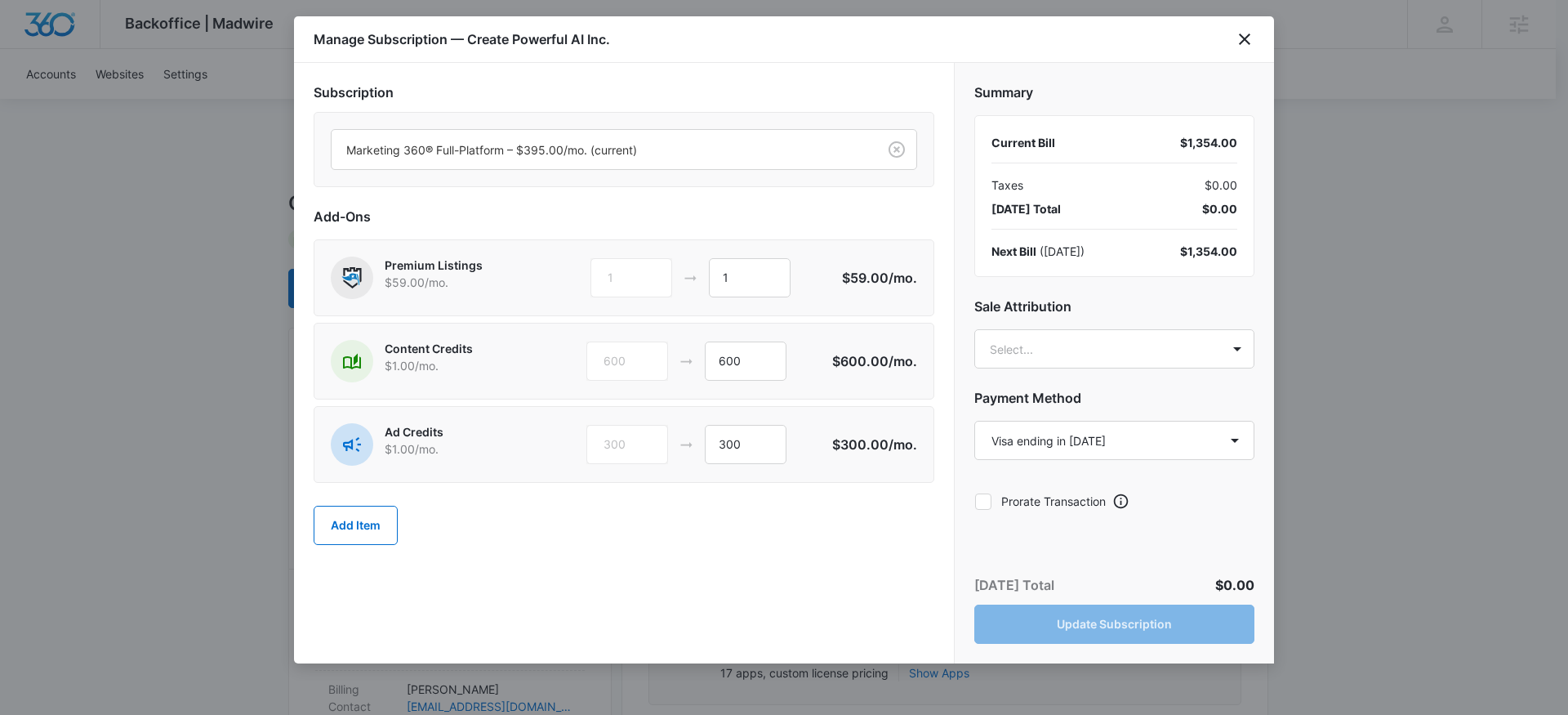
select select "pm_1S04CPA4n8RTgNjUX9LlSTm9"
click at [1245, 44] on icon "close" at bounding box center [1245, 39] width 19 height 19
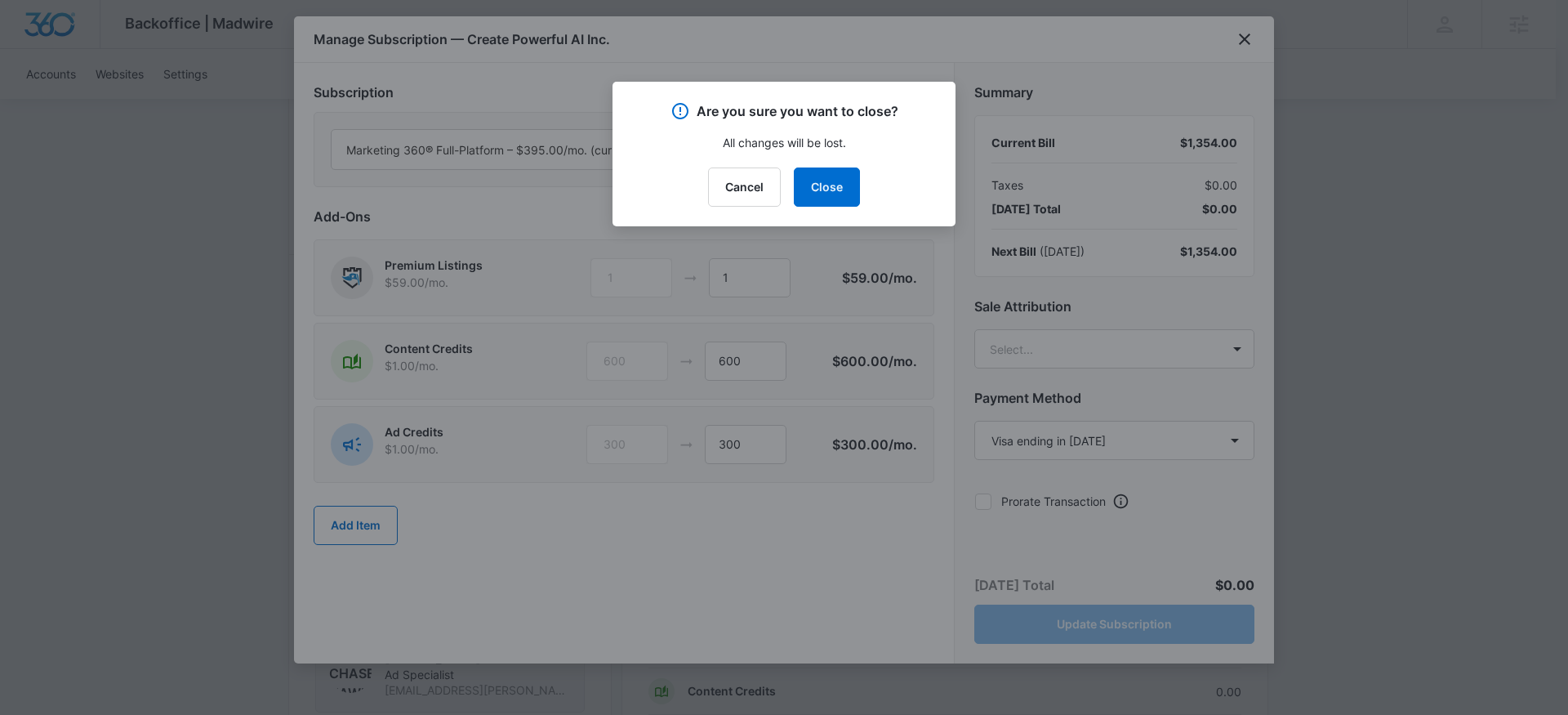
click at [864, 190] on div "Cancel Close" at bounding box center [784, 187] width 304 height 39
click at [833, 185] on button "Close" at bounding box center [827, 187] width 66 height 39
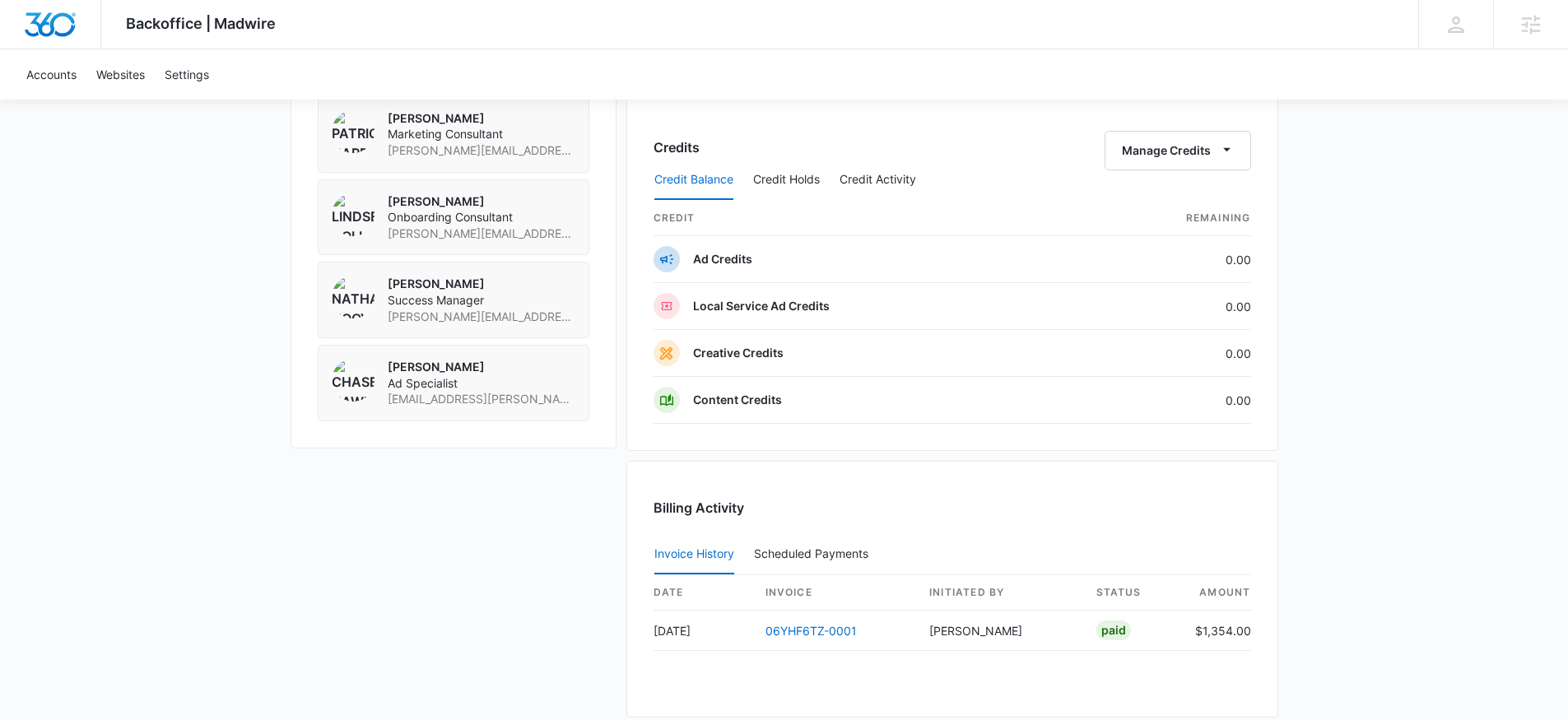
scroll to position [1324, 0]
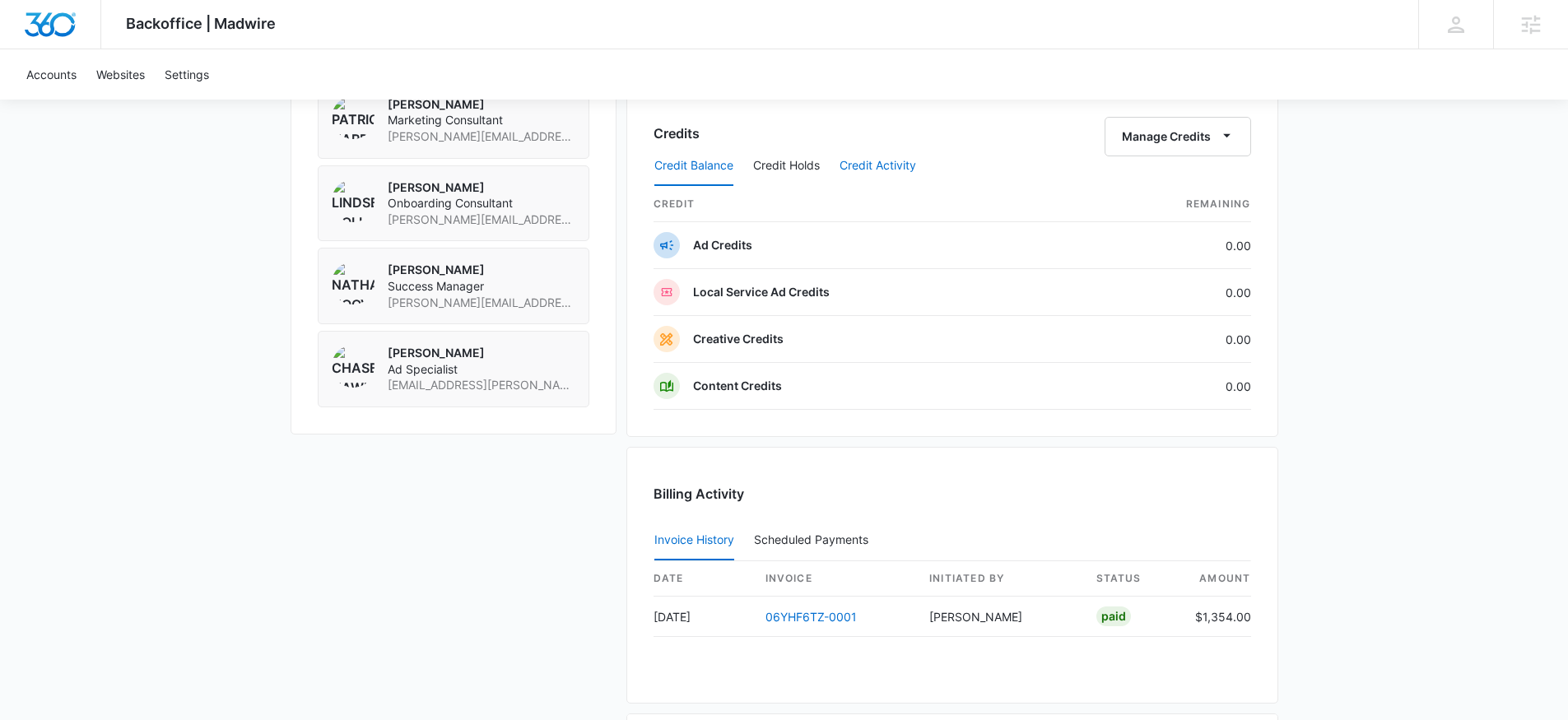
click at [901, 168] on button "Credit Activity" at bounding box center [877, 166] width 76 height 39
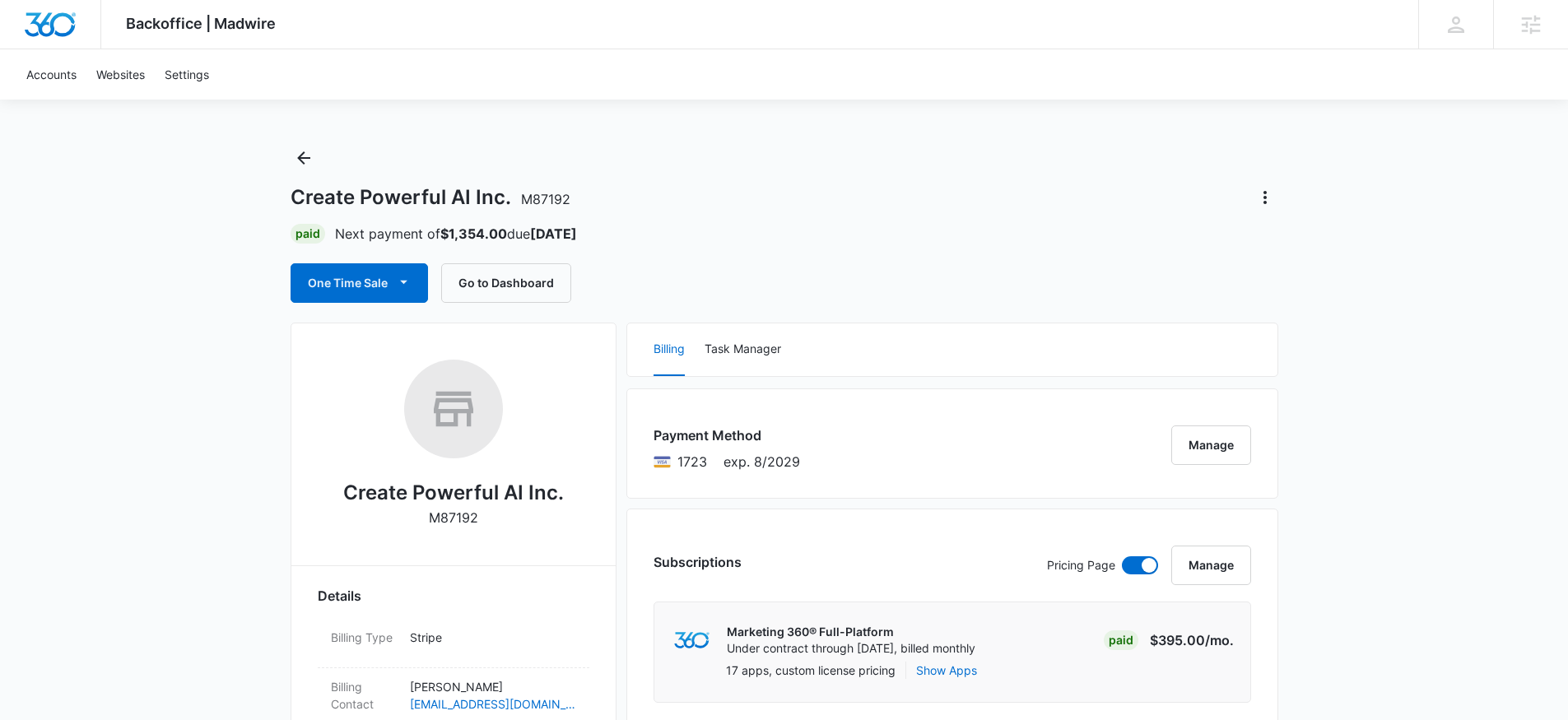
scroll to position [0, 0]
